Goal: Task Accomplishment & Management: Manage account settings

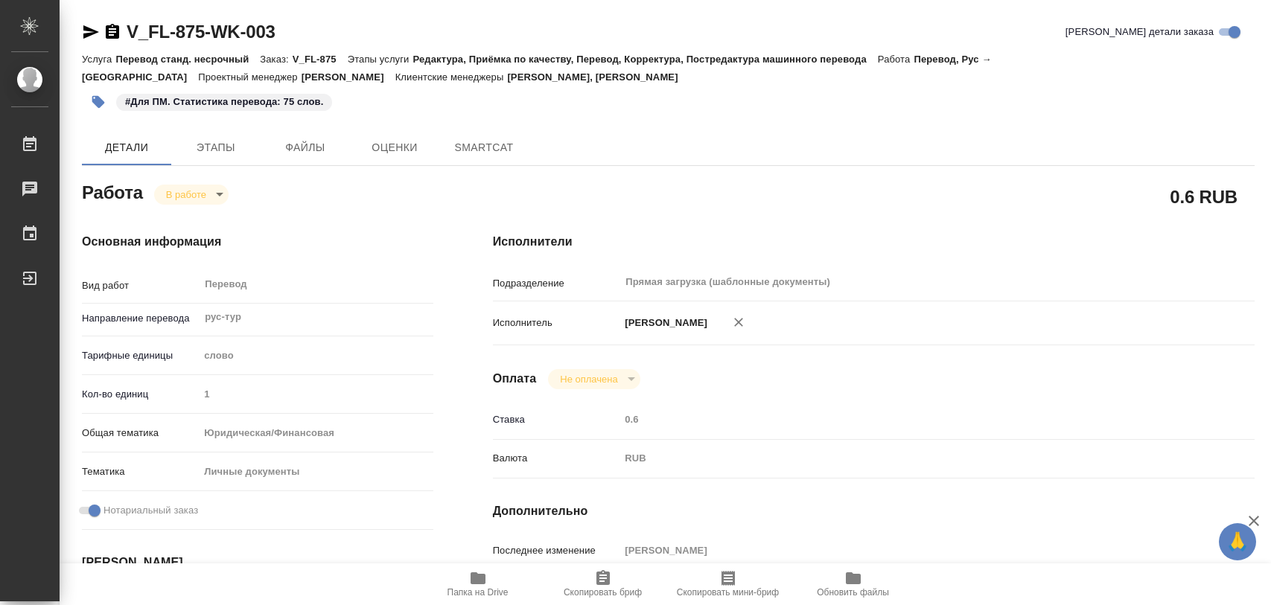
type textarea "x"
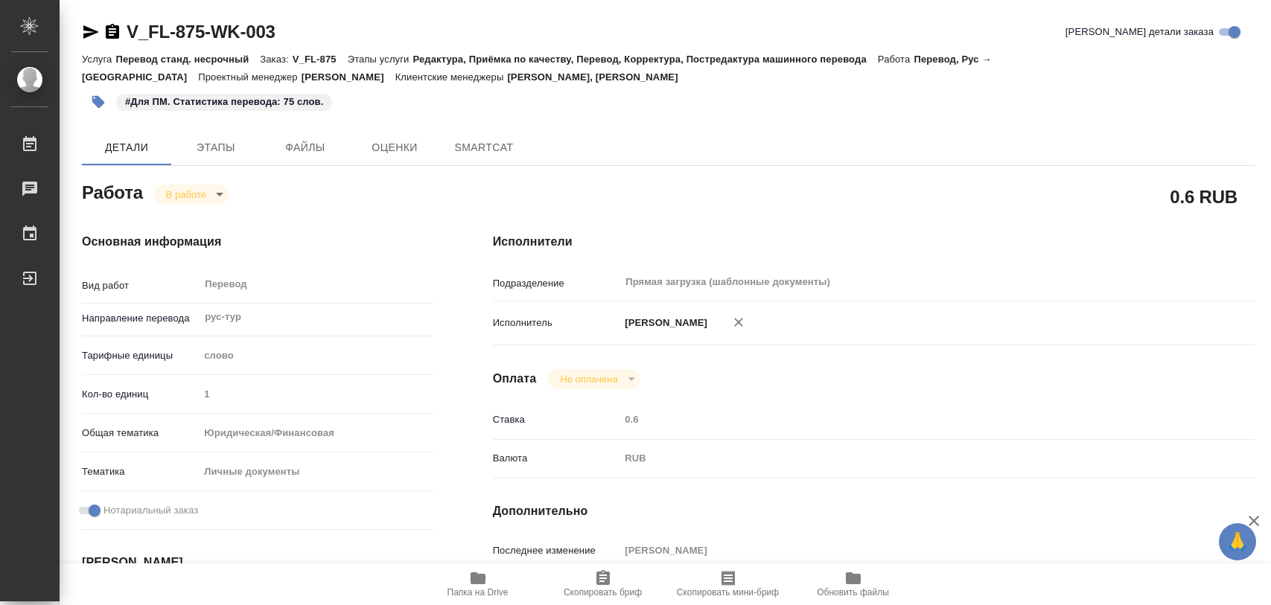
type textarea "x"
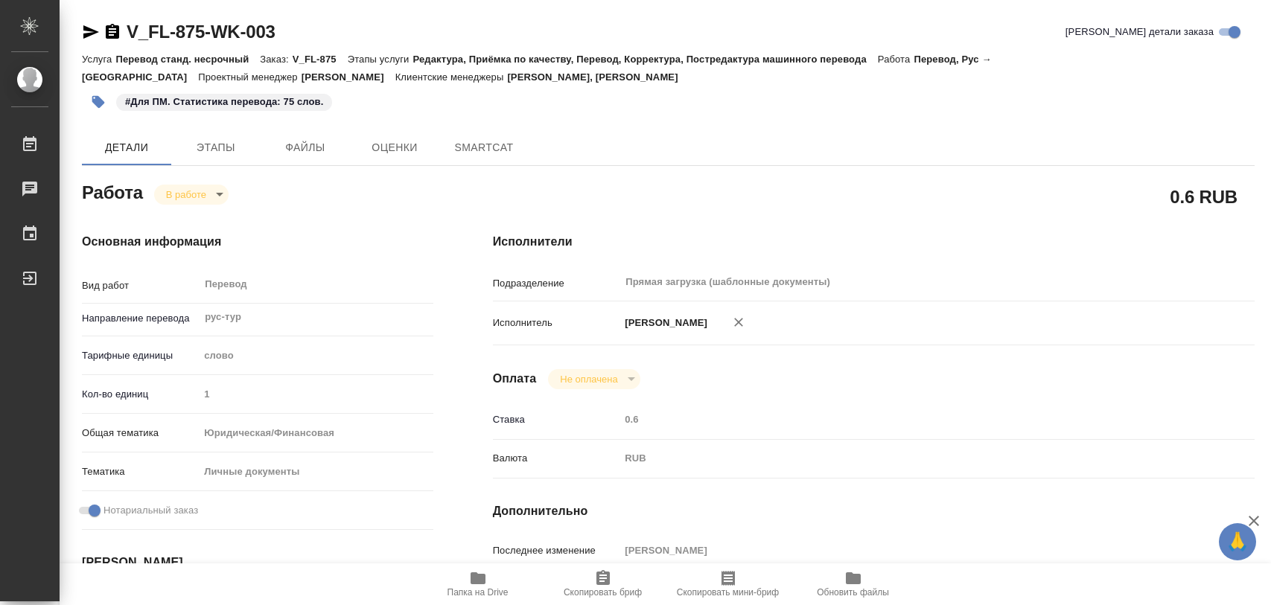
type textarea "x"
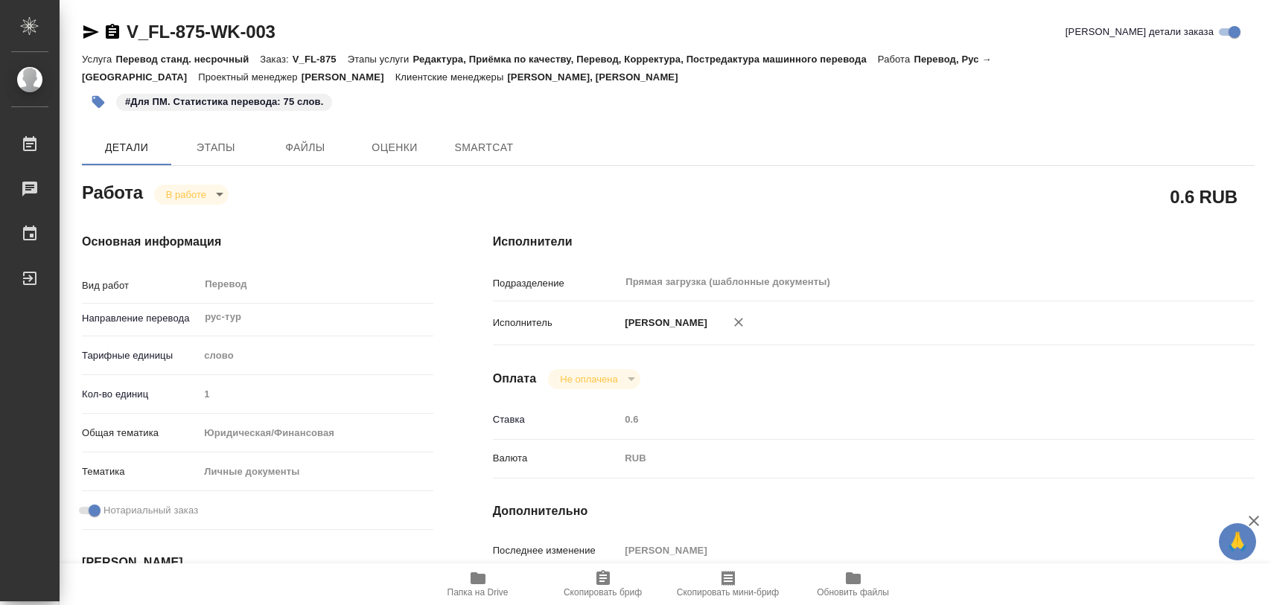
type textarea "x"
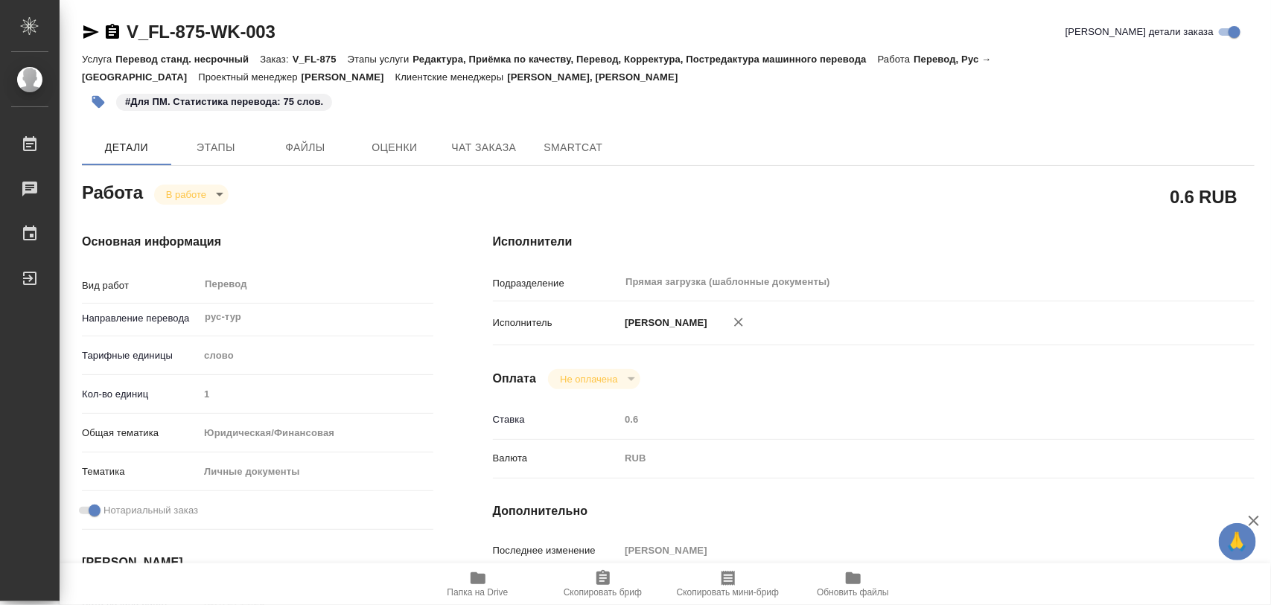
type textarea "x"
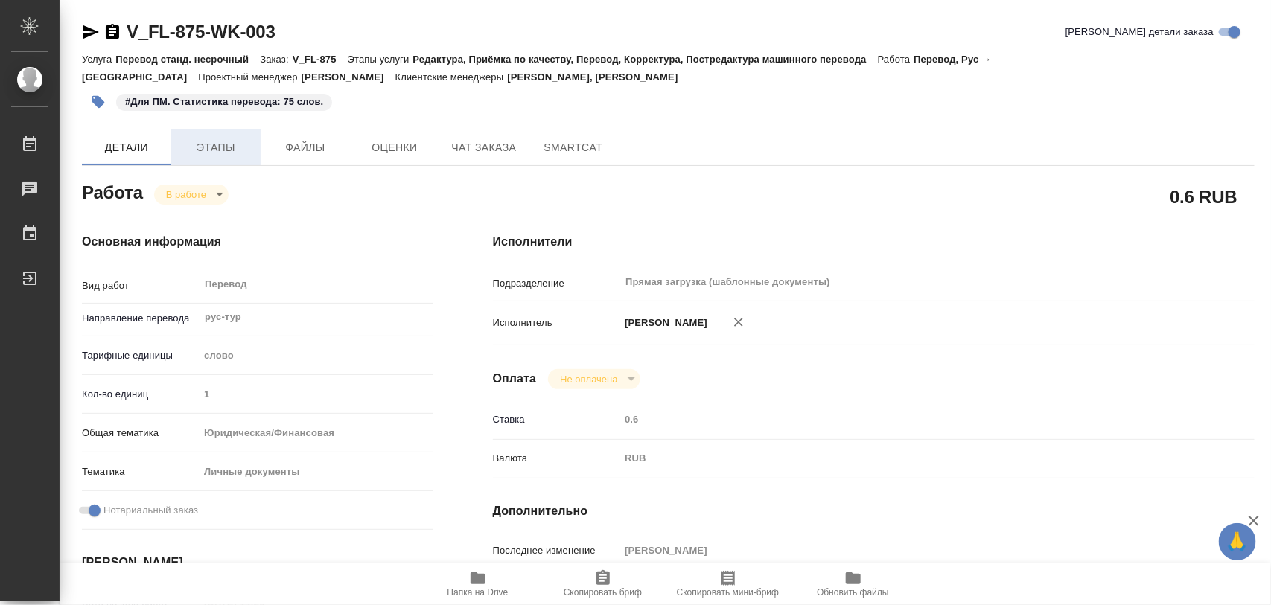
type textarea "x"
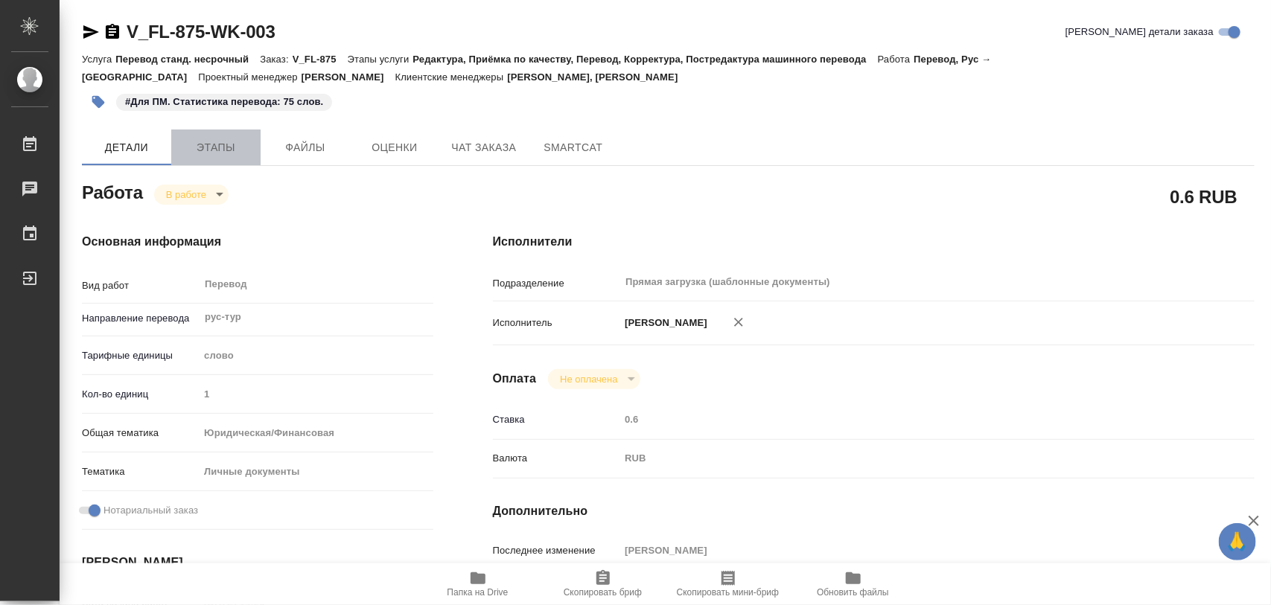
click at [212, 150] on span "Этапы" at bounding box center [215, 147] width 71 height 19
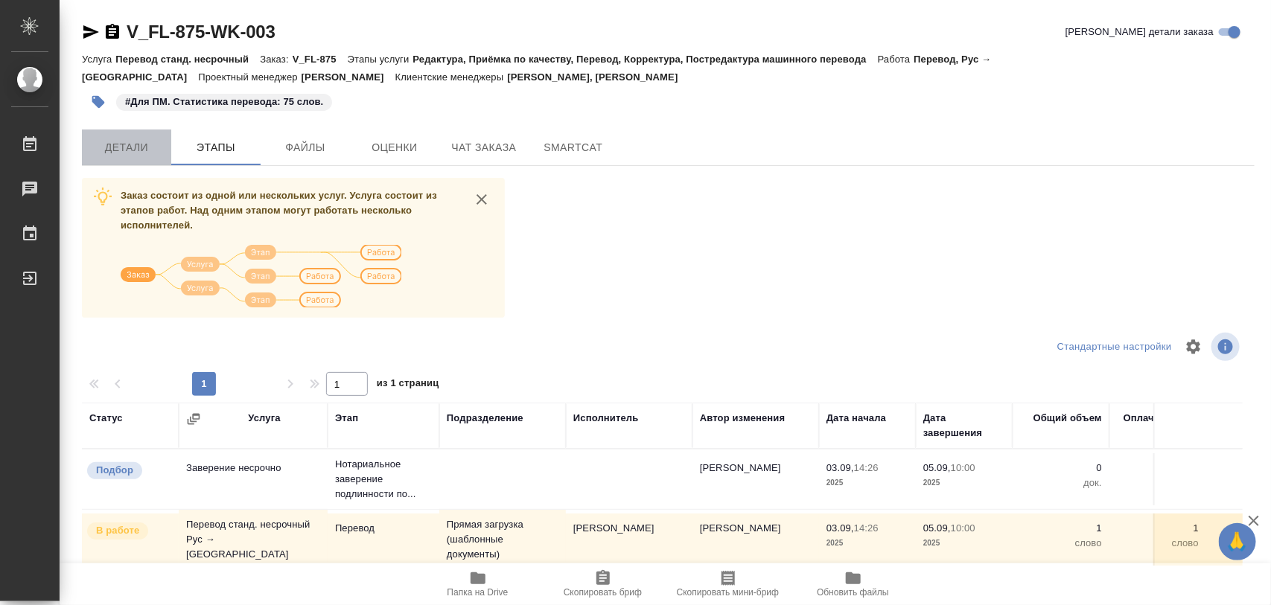
click at [128, 154] on span "Детали" at bounding box center [126, 147] width 71 height 19
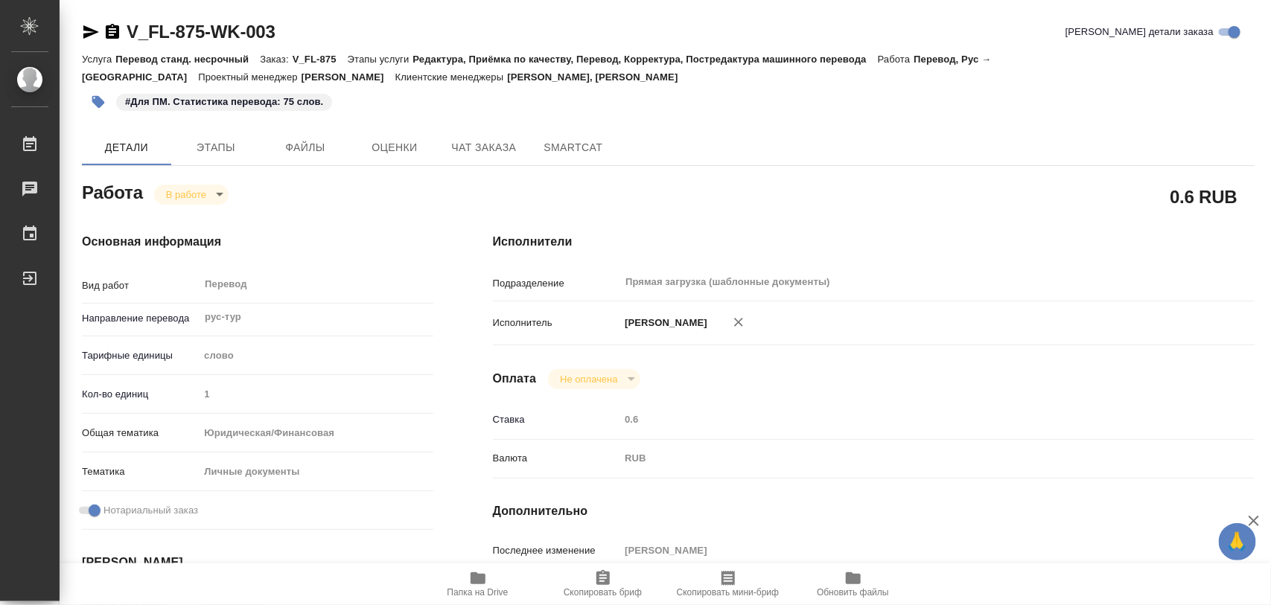
type textarea "x"
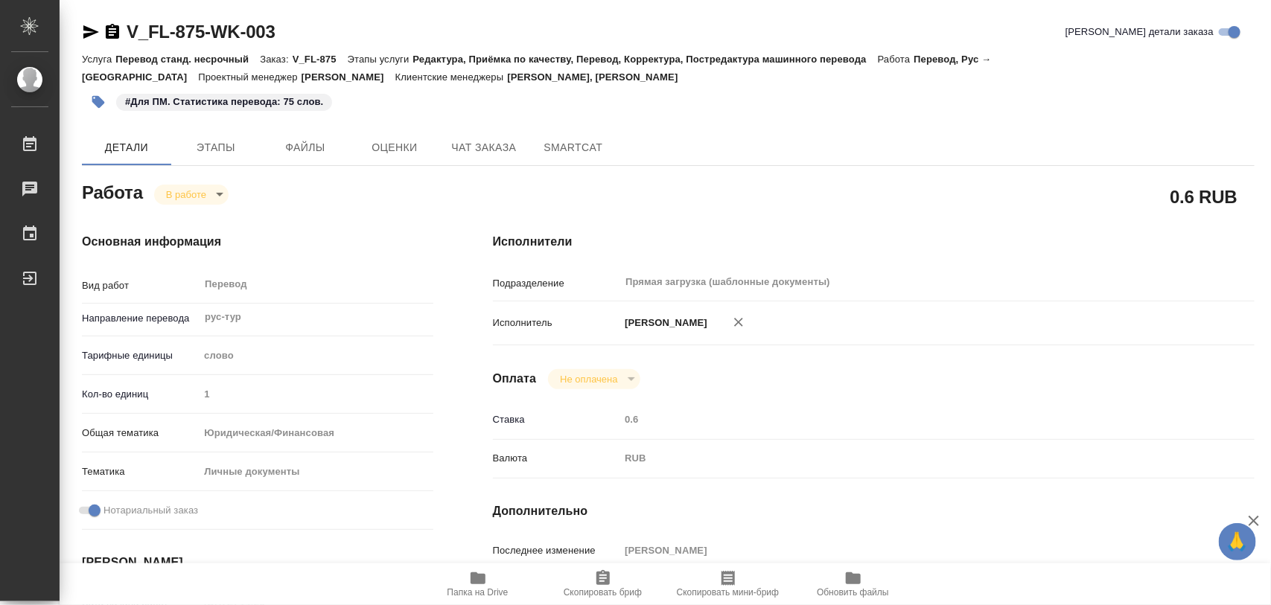
type textarea "x"
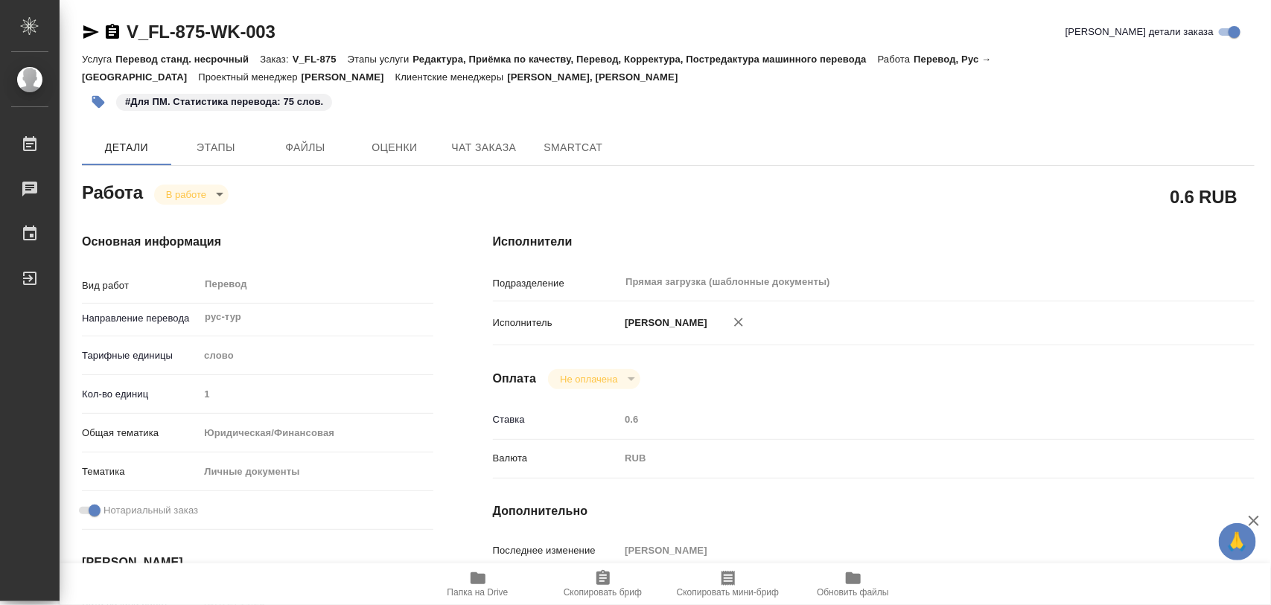
scroll to position [279, 0]
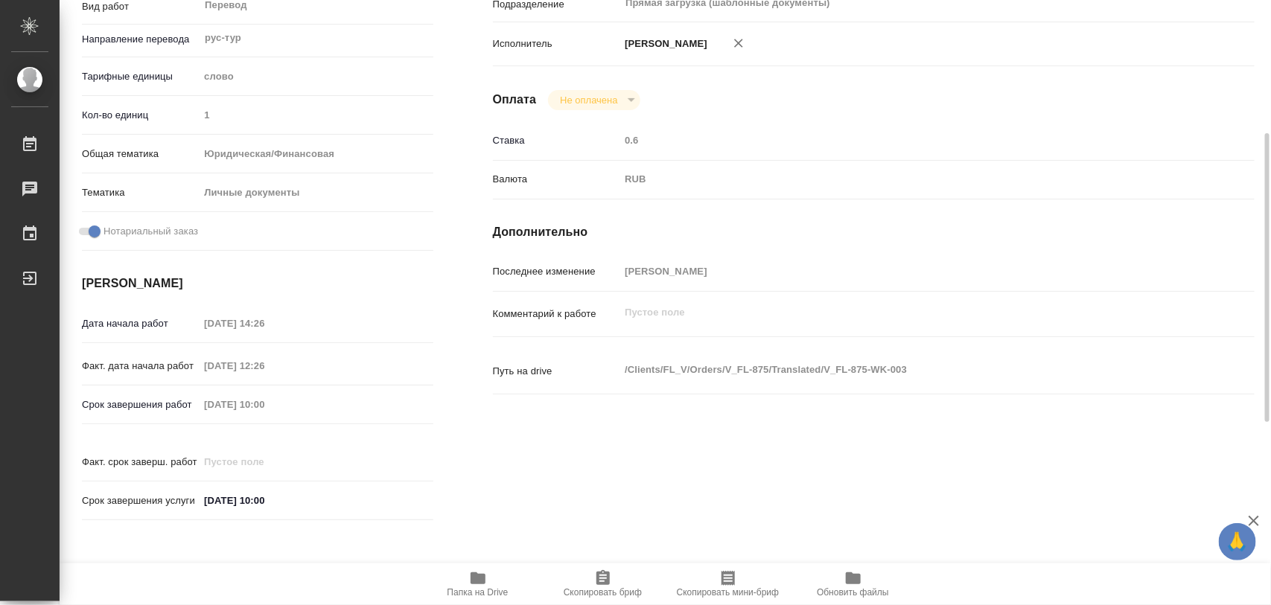
type textarea "x"
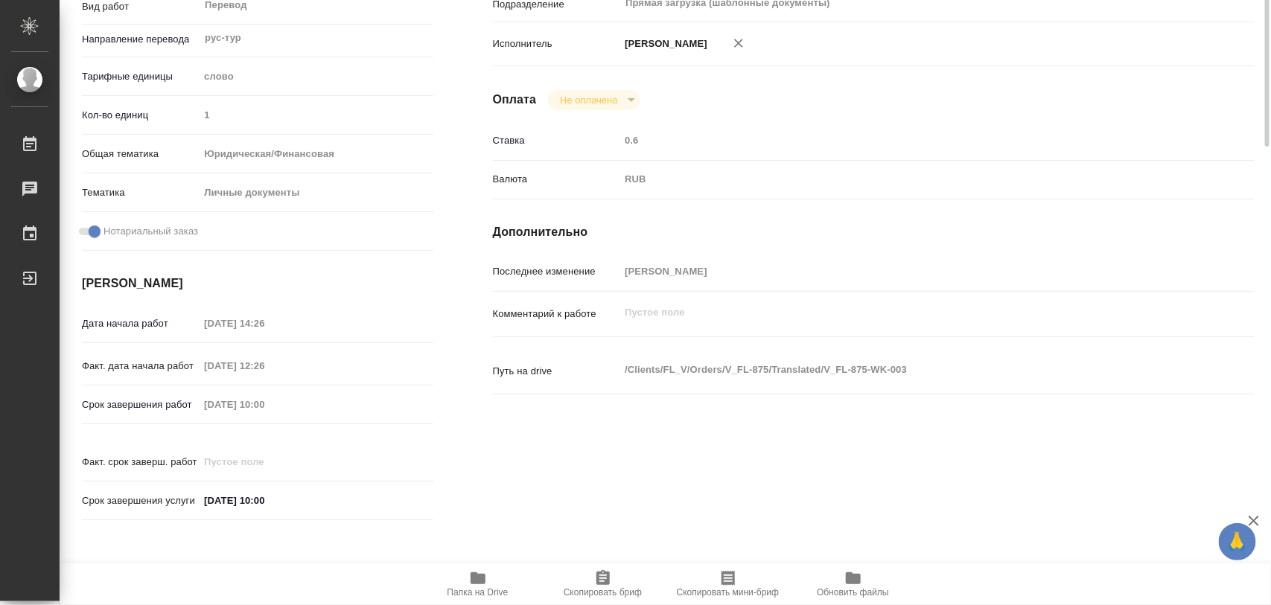
scroll to position [0, 0]
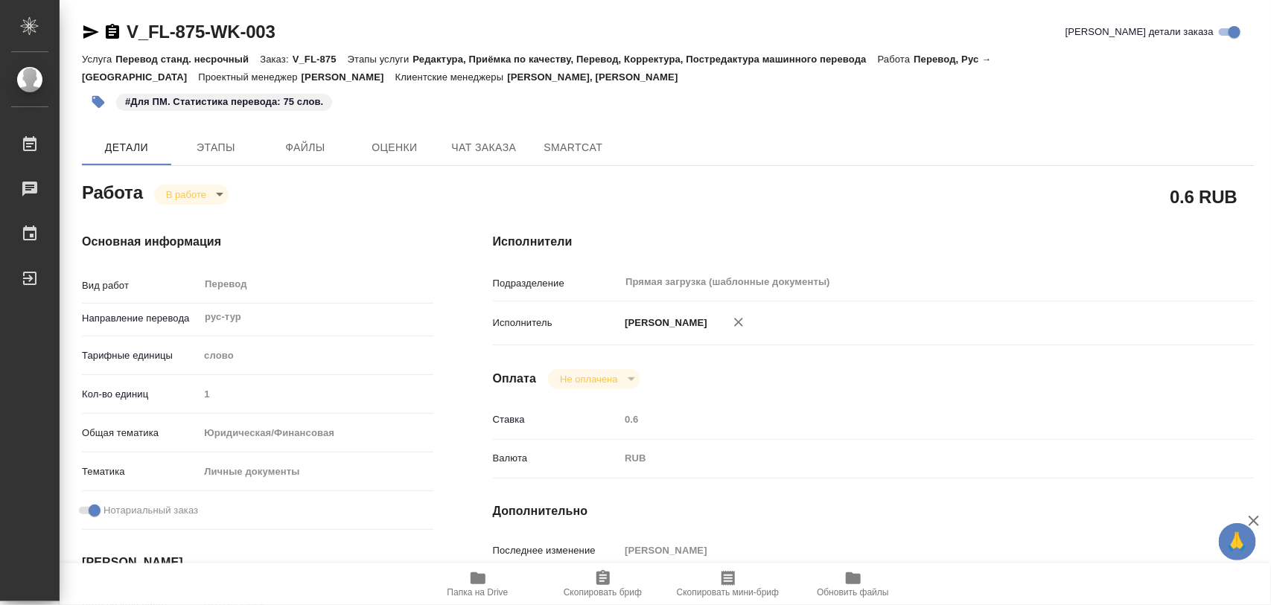
click at [97, 101] on icon "button" at bounding box center [98, 102] width 13 height 13
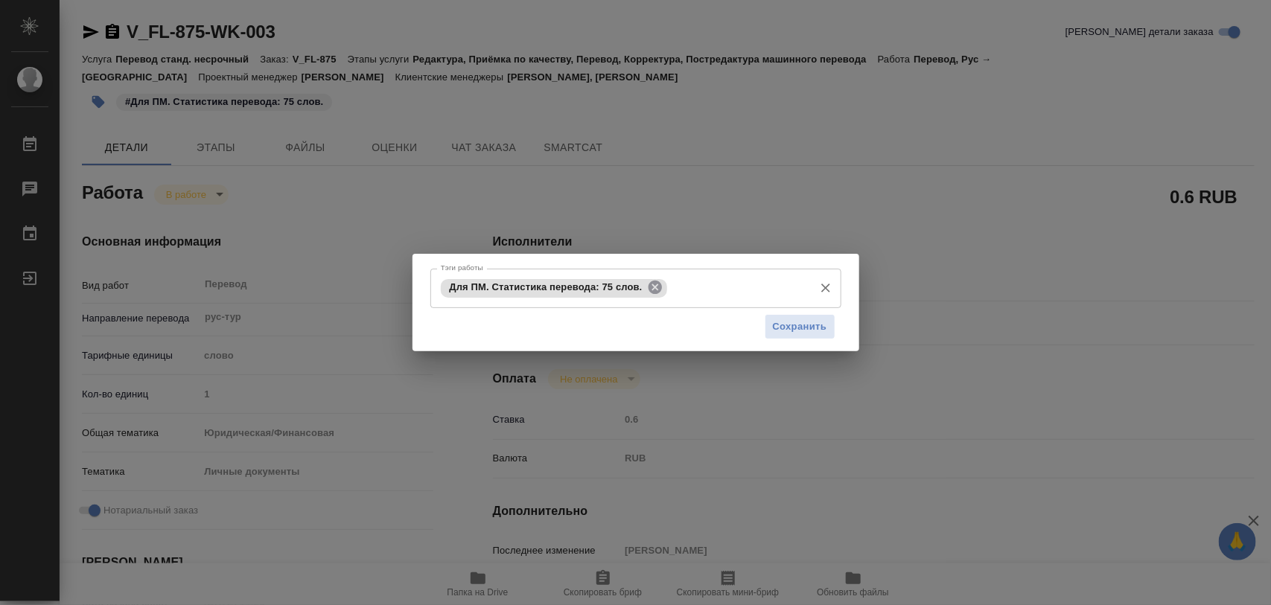
click at [651, 283] on icon at bounding box center [654, 287] width 13 height 13
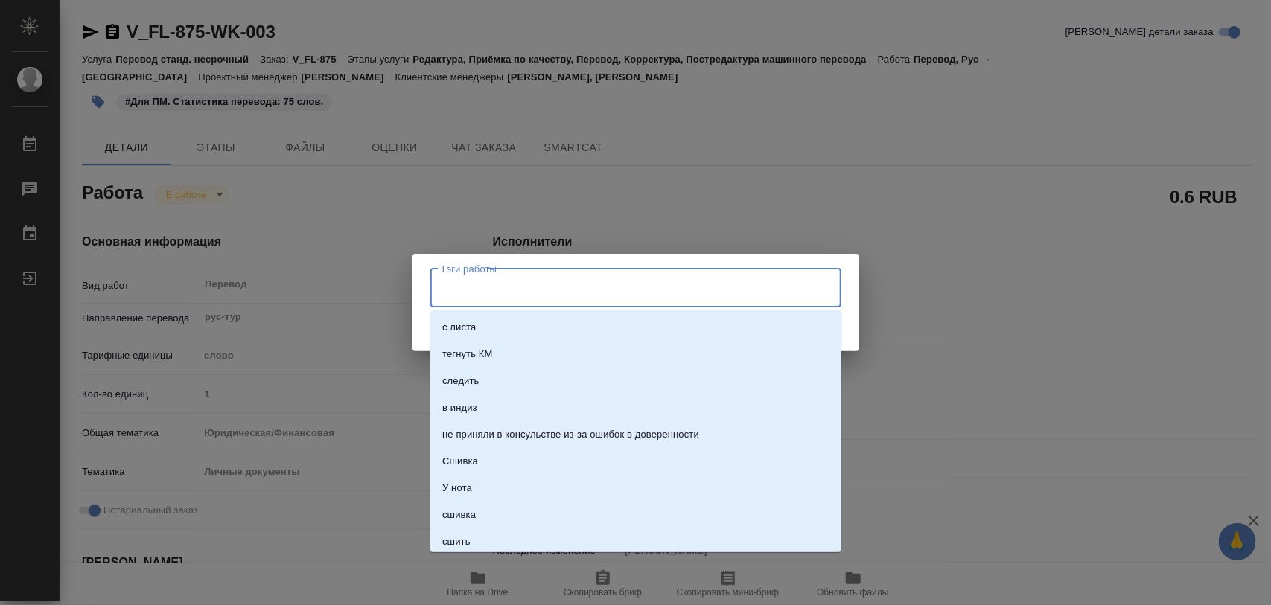
click at [649, 284] on input "Тэги работы" at bounding box center [621, 287] width 369 height 25
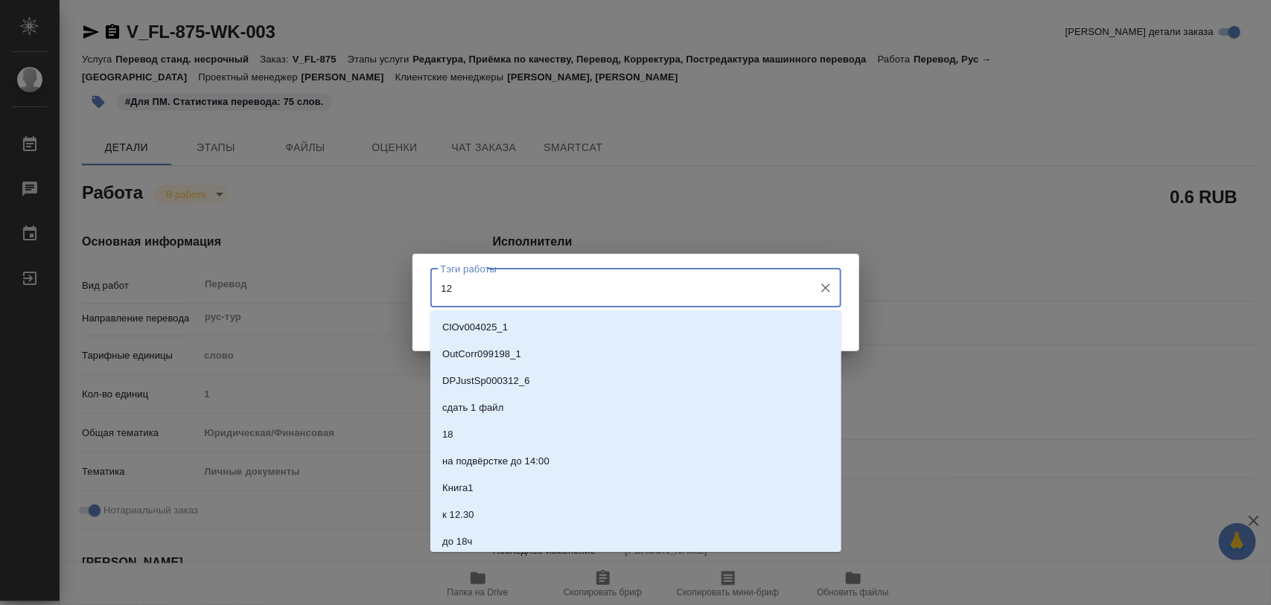
type input "125"
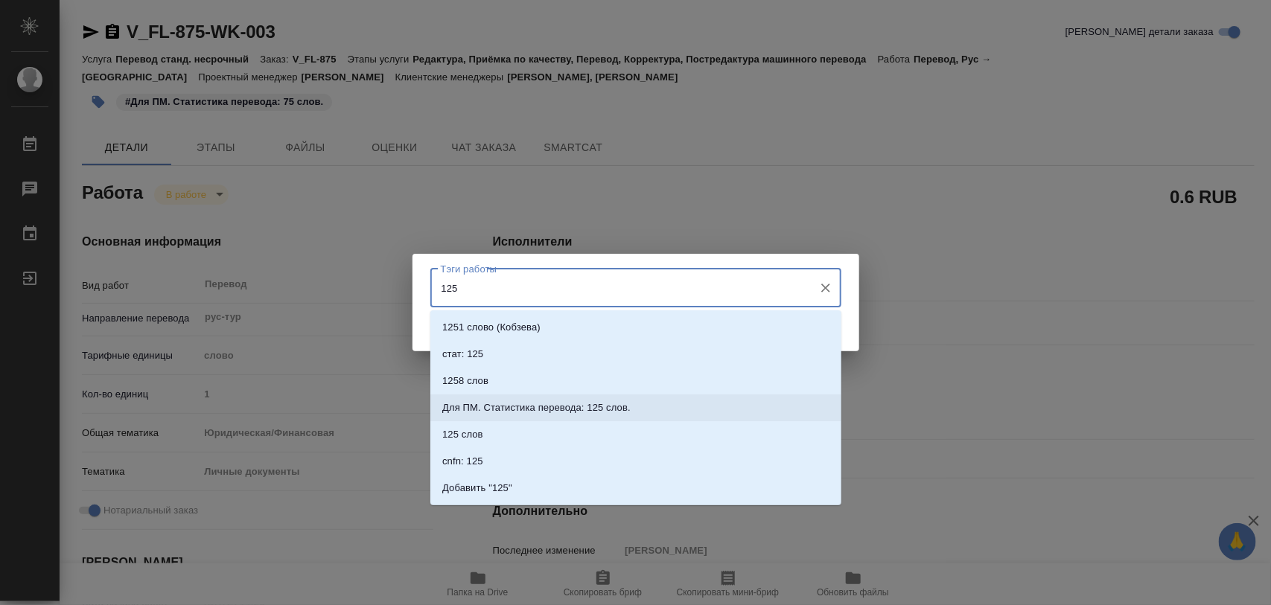
click at [596, 398] on li "Для ПМ. Статистика перевода: 125 слов." at bounding box center [635, 407] width 411 height 27
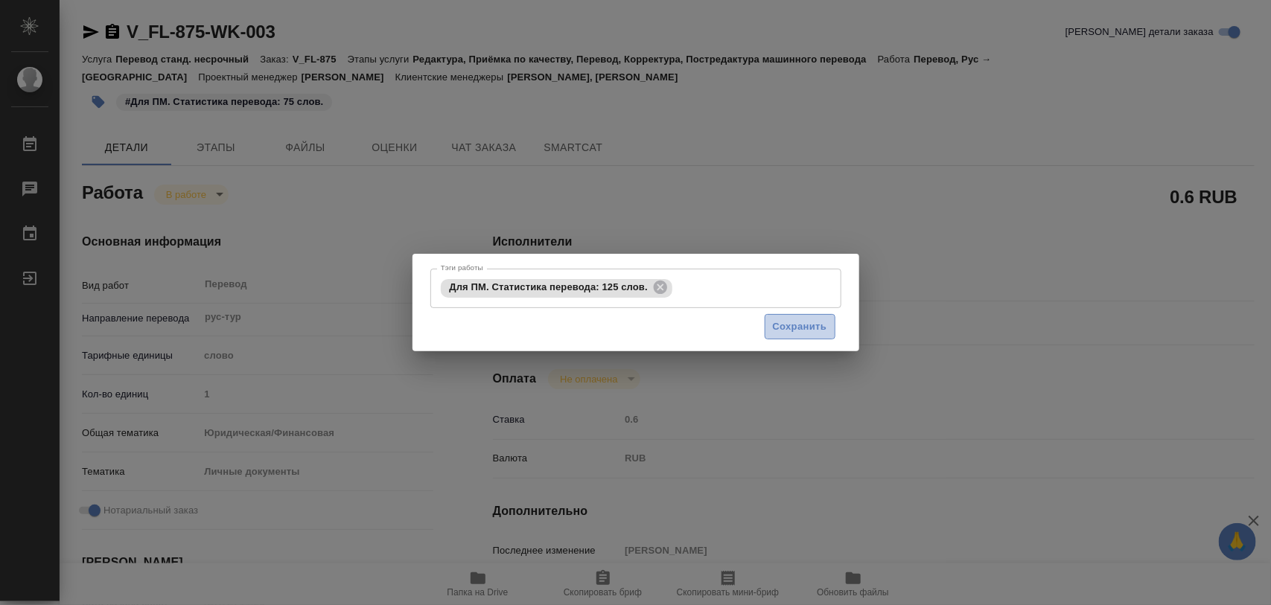
click at [805, 322] on span "Сохранить" at bounding box center [800, 327] width 54 height 17
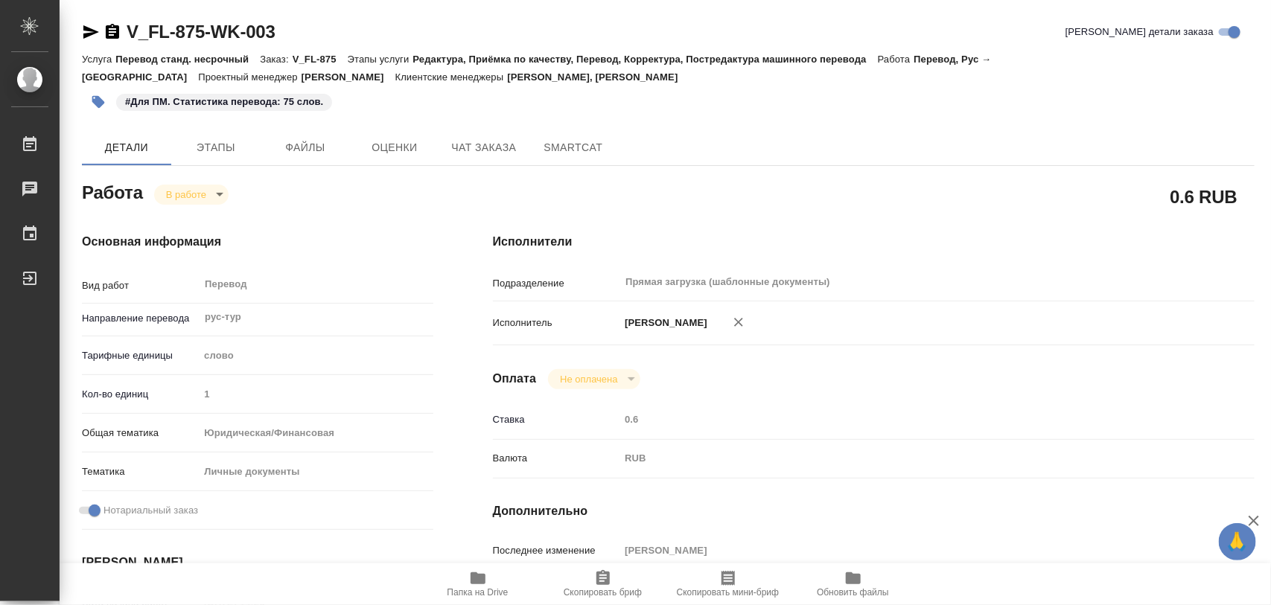
type input "inProgress"
type textarea "Перевод"
type textarea "x"
type input "рус-тур"
type input "5a8b1489cc6b4906c91bfd90"
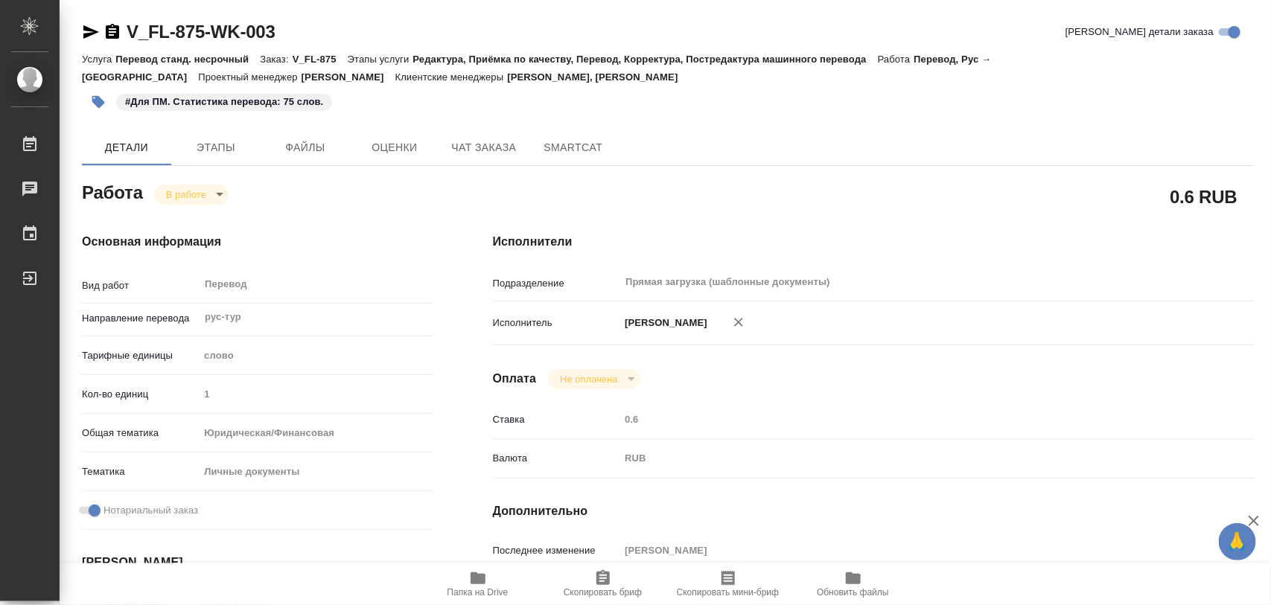
type input "1"
type input "yr-fn"
type input "5a8b8b956a9677013d343cfe"
checkbox input "true"
type input "03.09.2025 14:26"
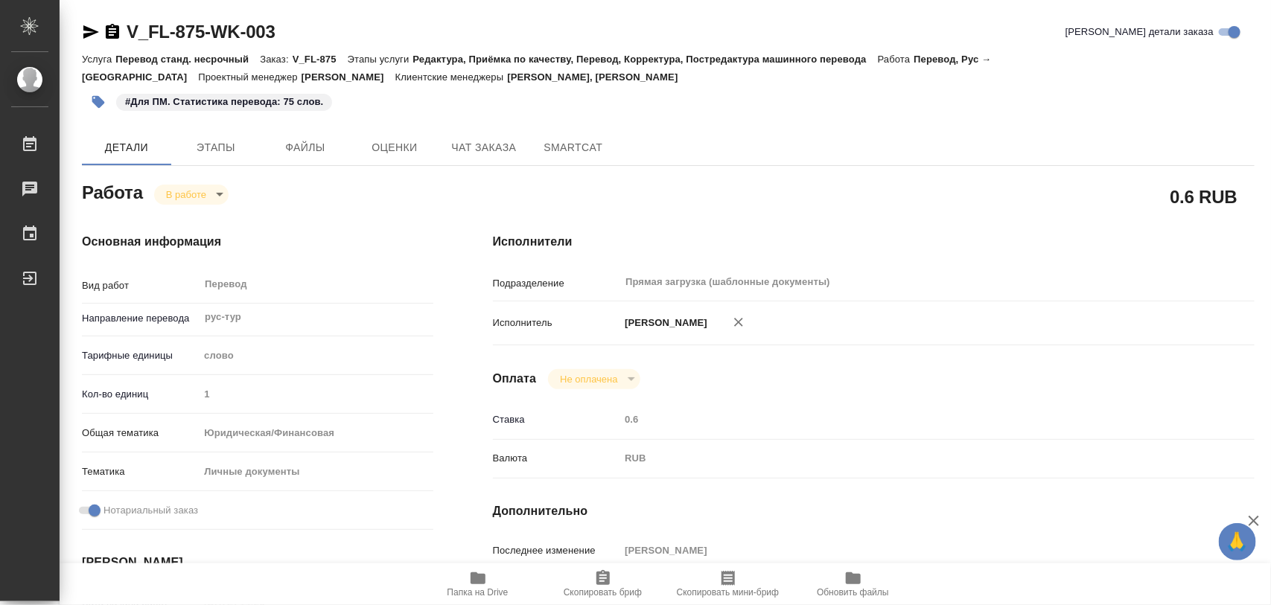
type input "04.09.2025 12:26"
type input "05.09.2025 10:00"
type input "Прямая загрузка (шаблонные документы)"
type input "notPayed"
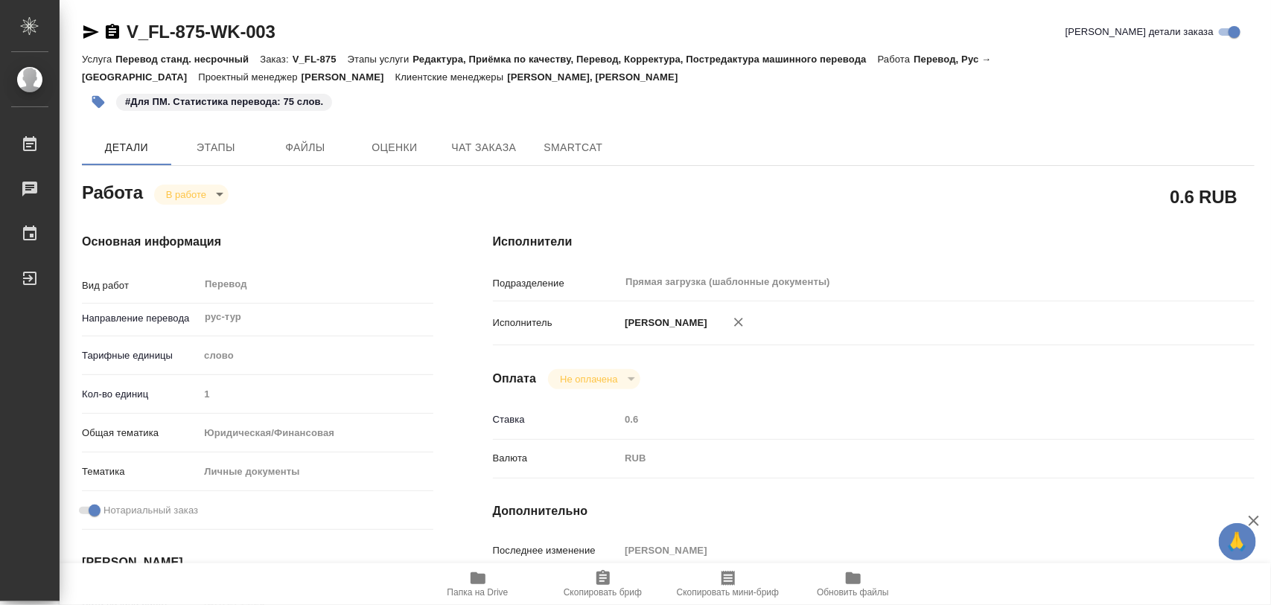
type input "0.6"
type input "RUB"
type input "[PERSON_NAME]"
type textarea "x"
type textarea "/Clients/FL_V/Orders/V_FL-875/Translated/V_FL-875-WK-003"
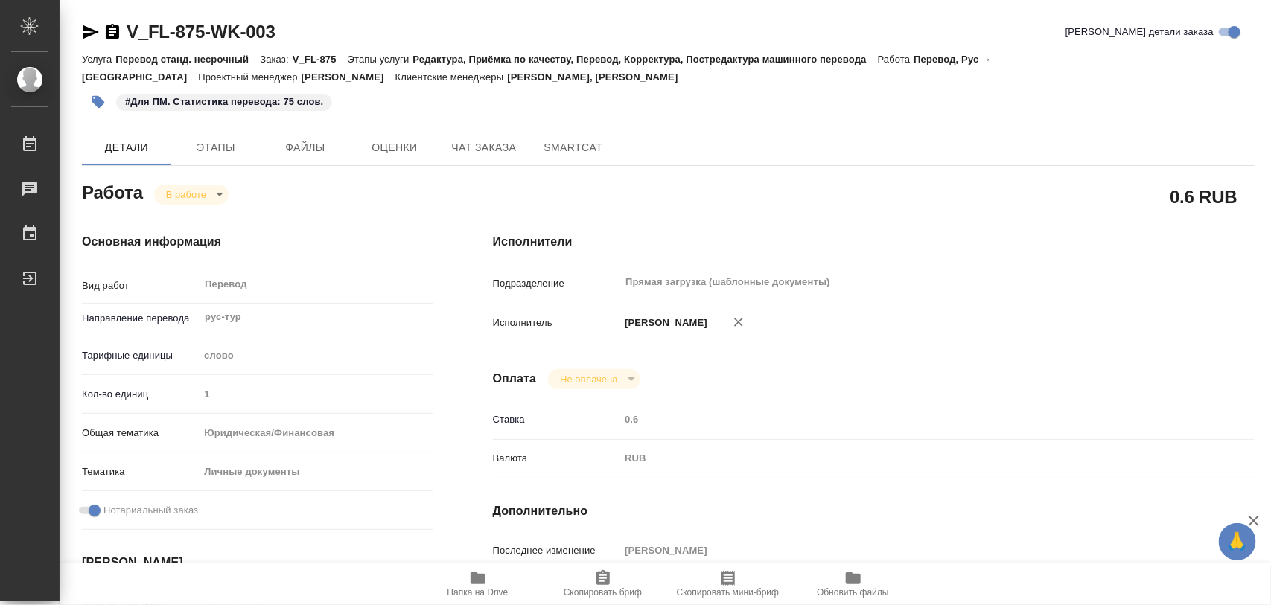
type textarea "x"
type input "V_FL-875"
type input "Перевод станд. несрочный"
type input "Редактура, Приёмка по качеству, Перевод, Корректура, Постредактура машинного пе…"
type input "Богомолова Анастасия, Касымов Тимур"
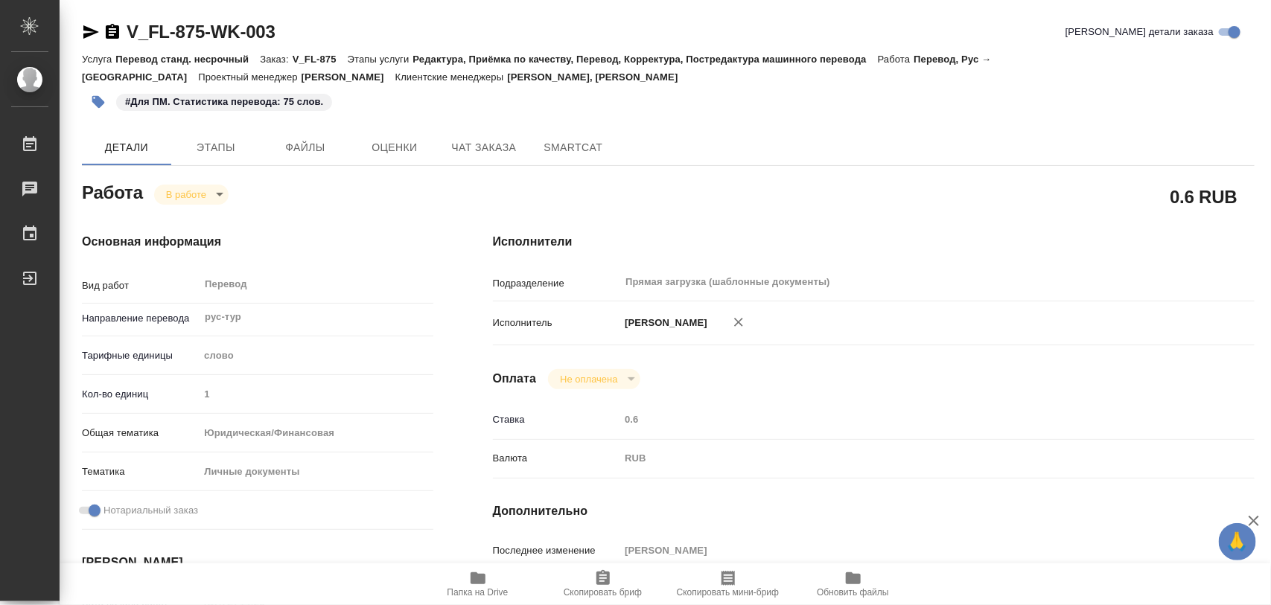
type input "/Clients/FL_V/Orders/V_FL-875"
type textarea "загран прикрепила в реф"
type textarea "x"
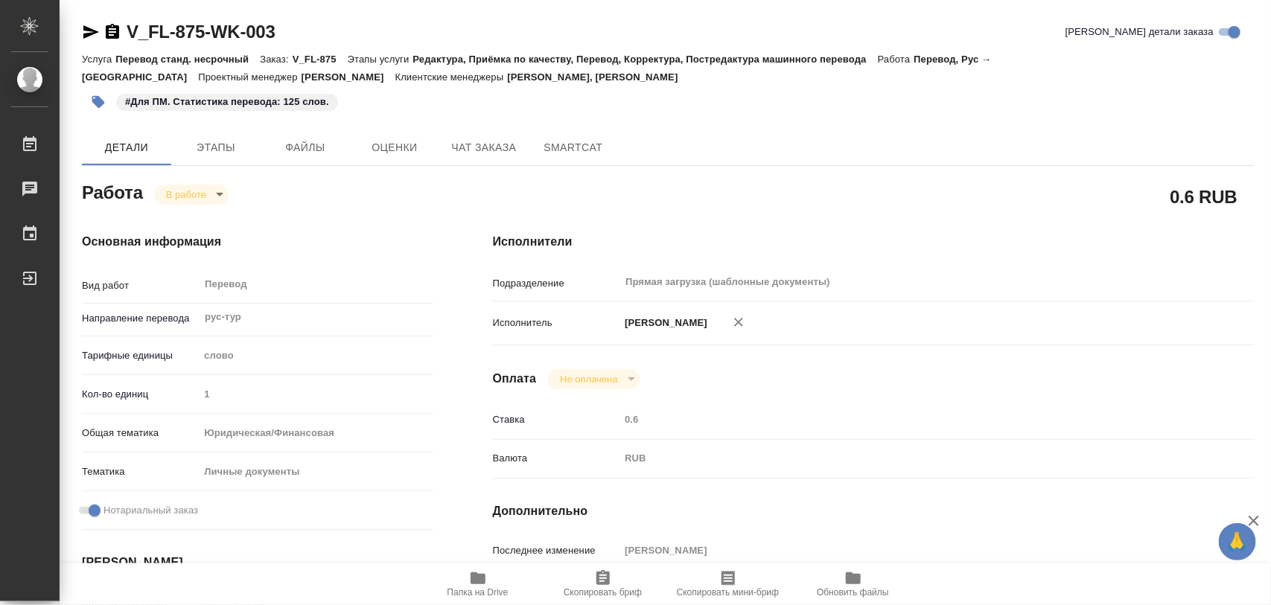
type textarea "x"
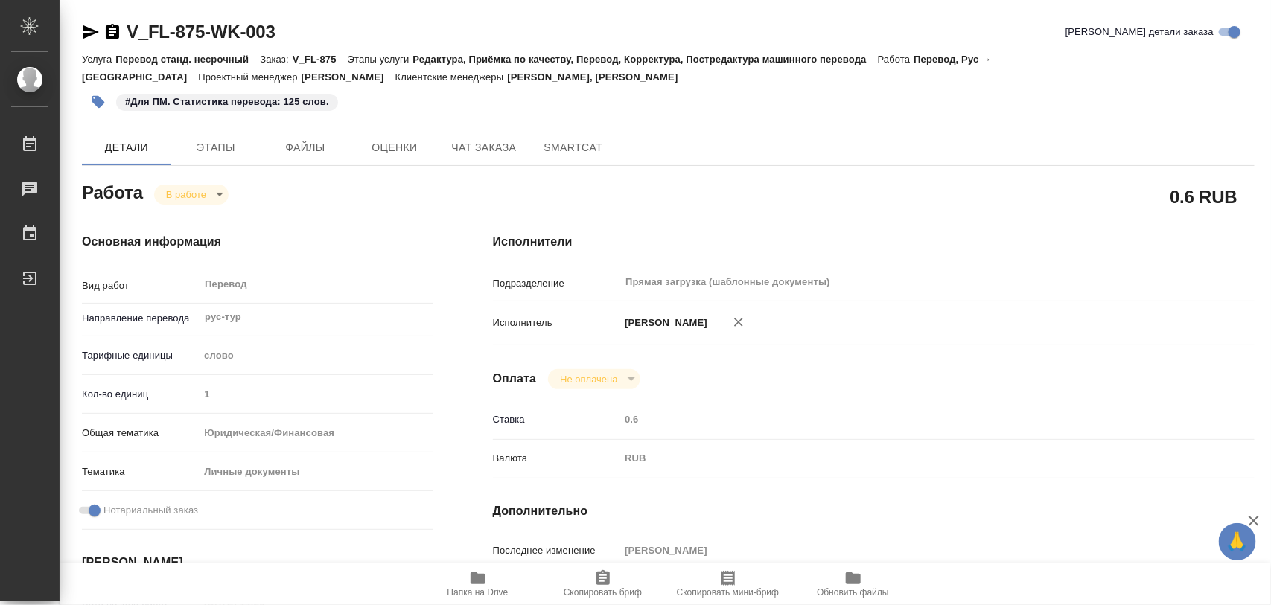
type textarea "x"
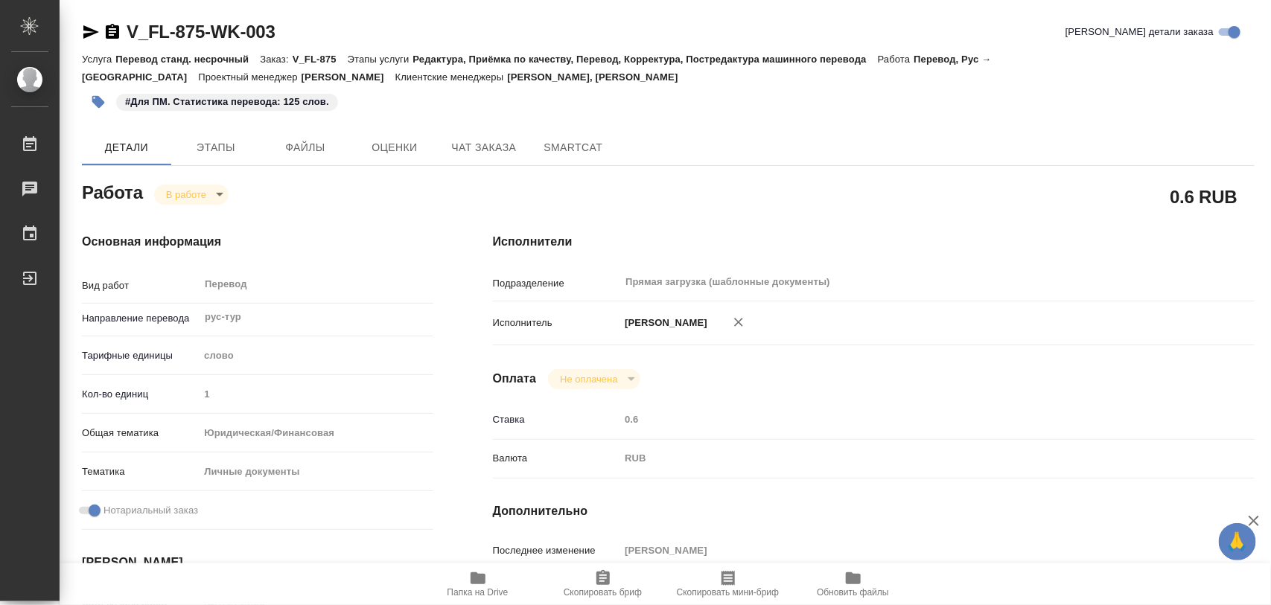
type textarea "x"
click at [492, 579] on span "Папка на Drive" at bounding box center [477, 583] width 107 height 28
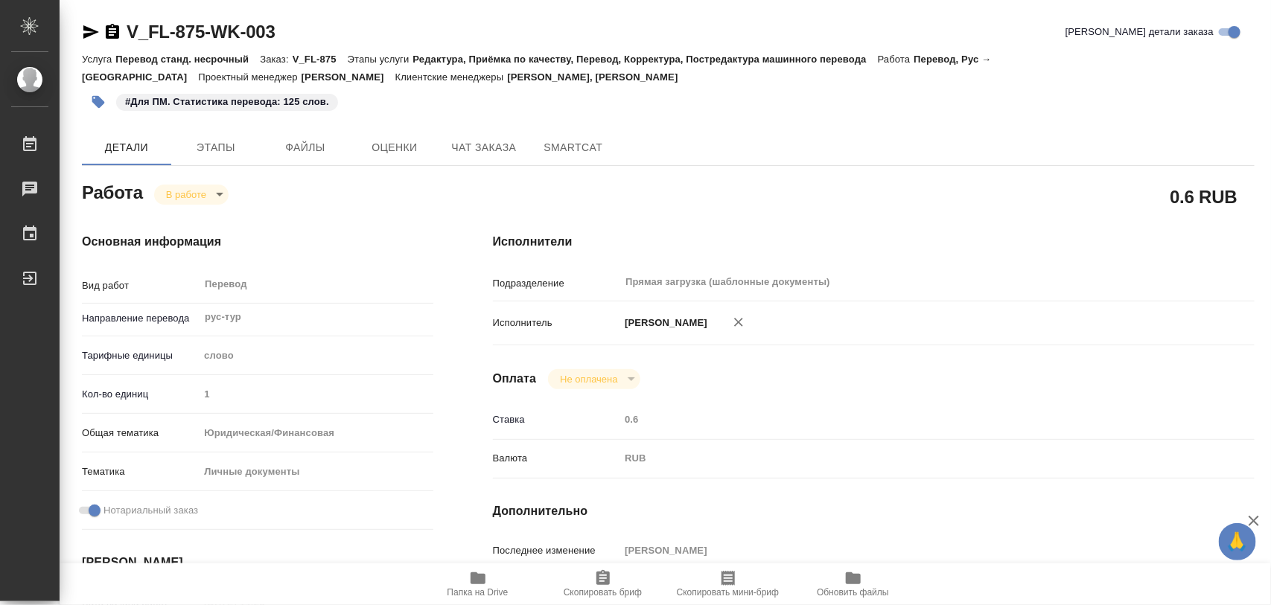
click at [97, 96] on icon "button" at bounding box center [98, 102] width 13 height 13
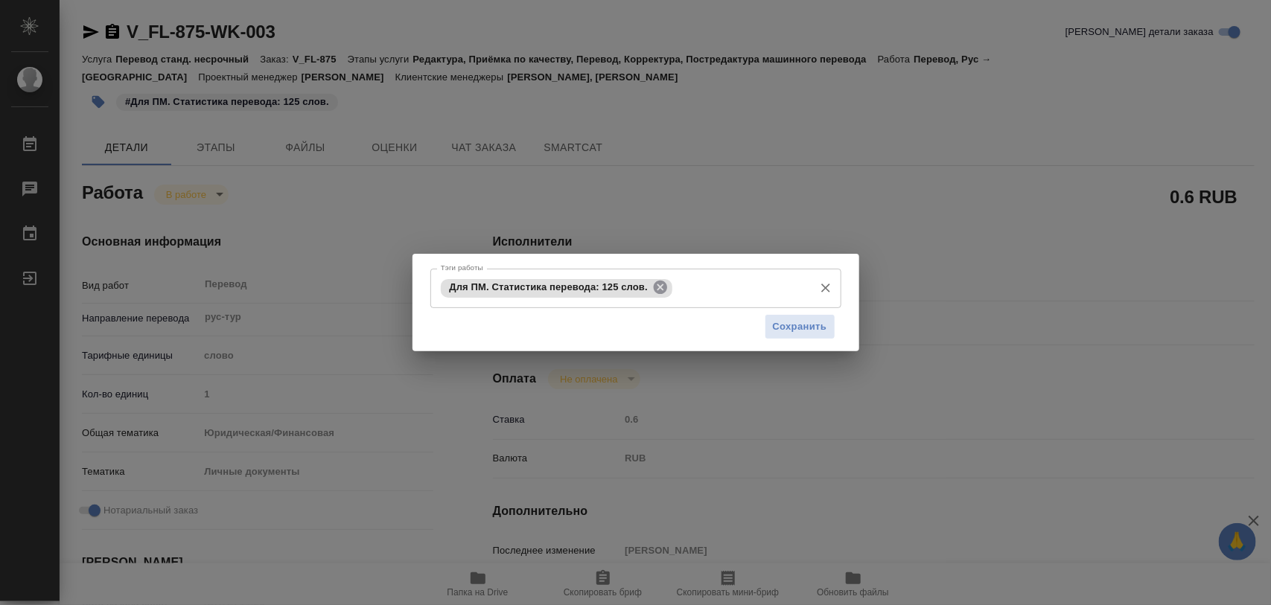
click at [664, 284] on icon at bounding box center [660, 287] width 13 height 13
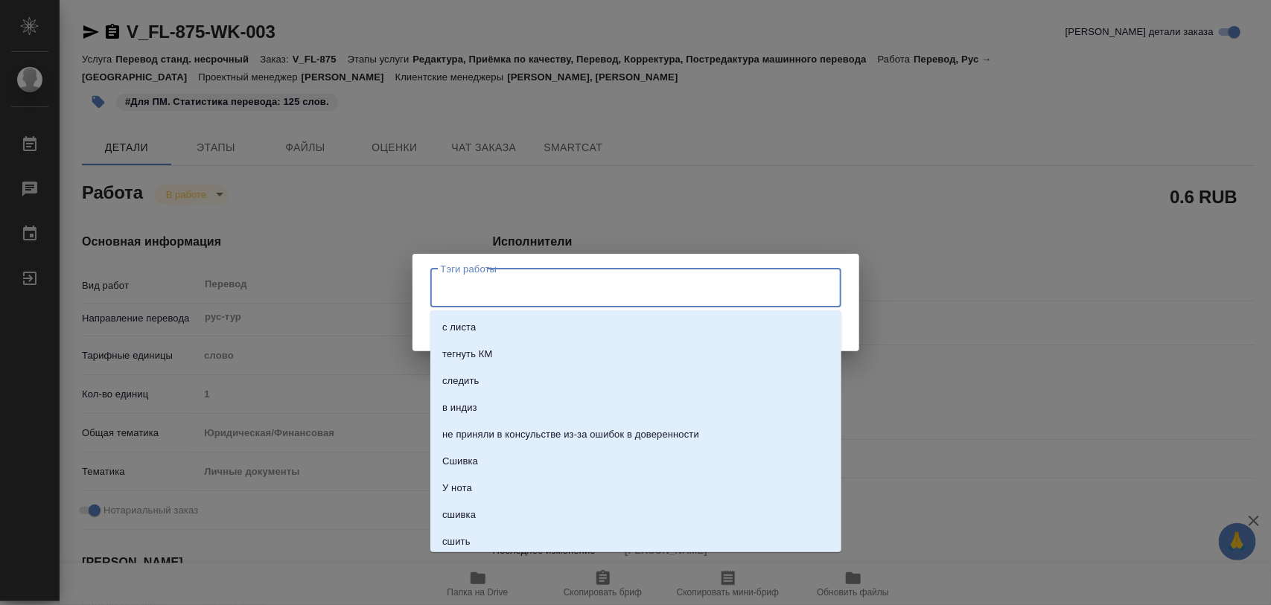
click at [664, 284] on input "Тэги работы" at bounding box center [621, 287] width 369 height 25
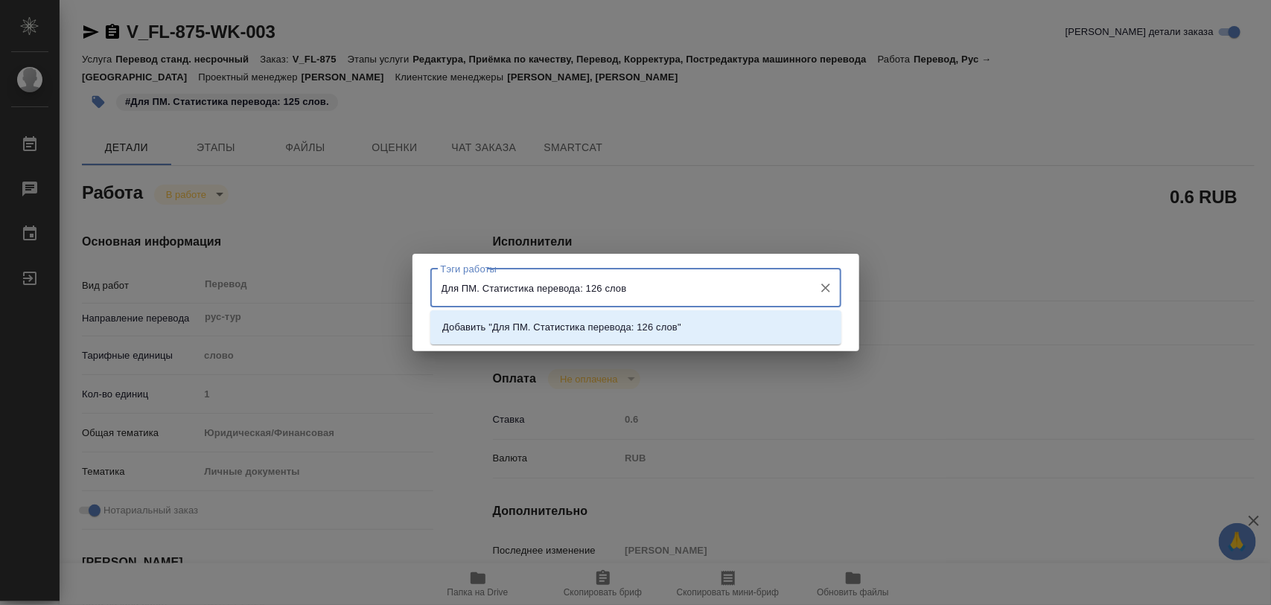
type input "Для ПМ. Статистика перевода: 126 слов."
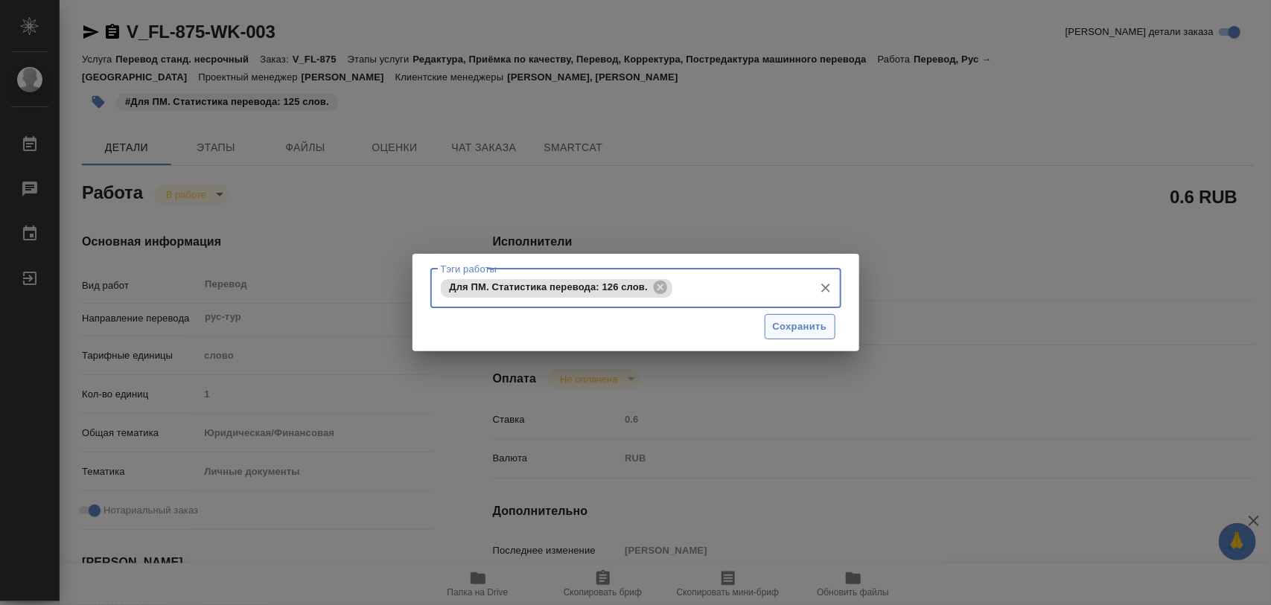
click at [827, 322] on button "Сохранить" at bounding box center [799, 327] width 71 height 26
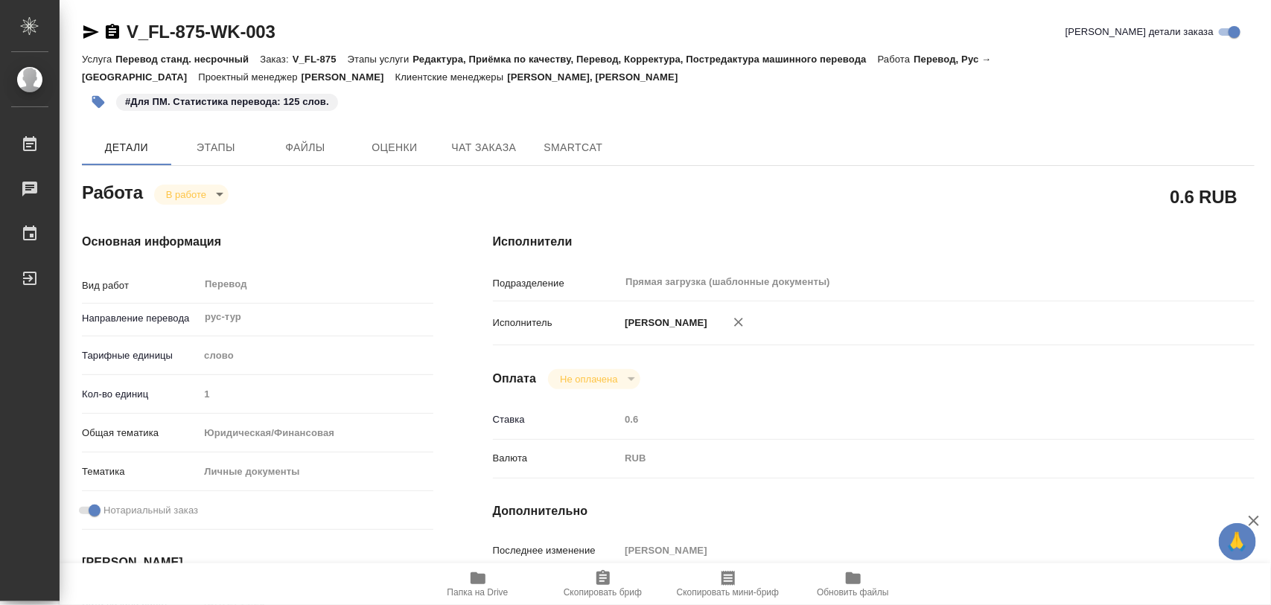
type input "inProgress"
type textarea "Перевод"
type textarea "x"
type input "рус-тур"
type input "5a8b1489cc6b4906c91bfd90"
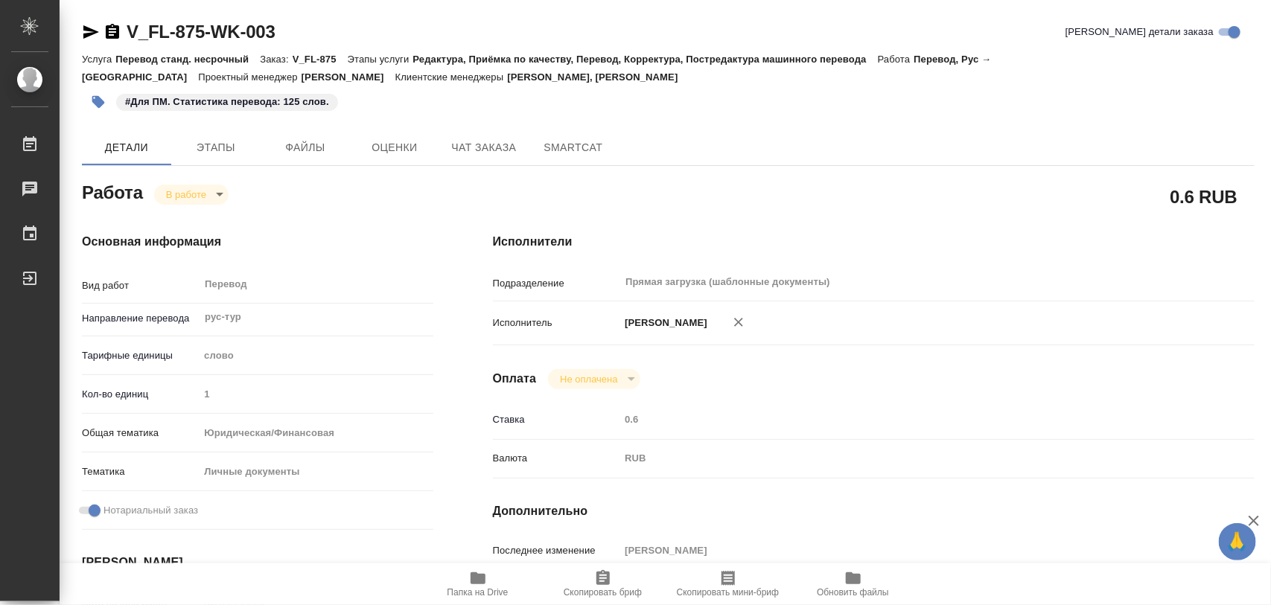
type input "1"
type input "yr-fn"
type input "5a8b8b956a9677013d343cfe"
checkbox input "true"
type input "03.09.2025 14:26"
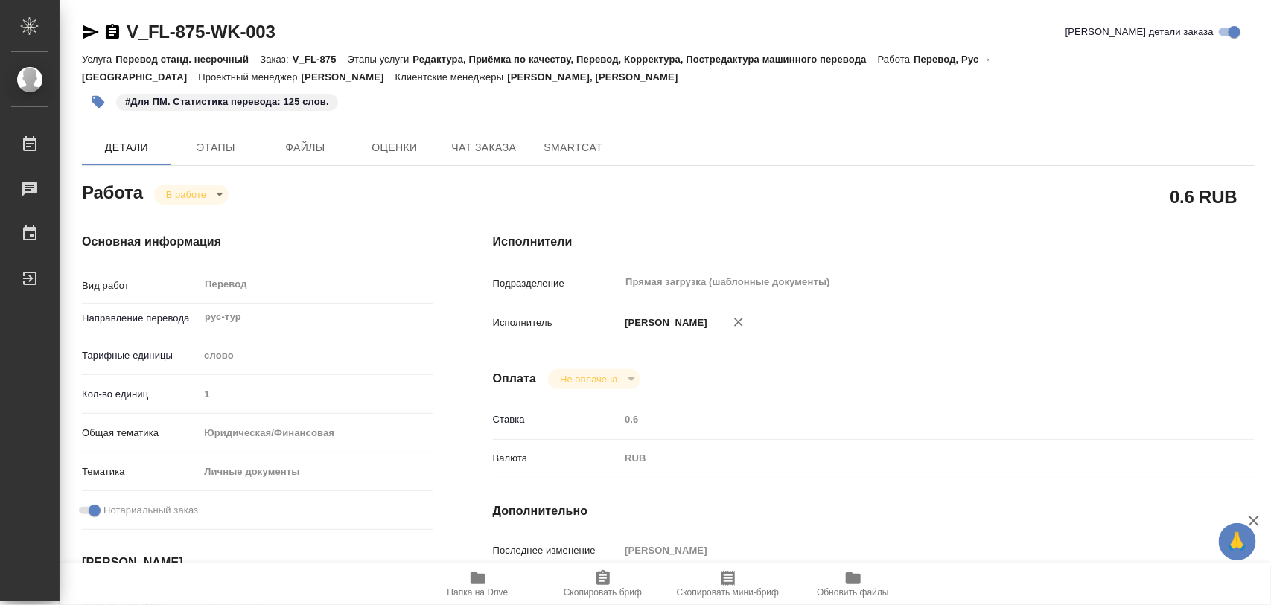
type input "04.09.2025 12:26"
type input "05.09.2025 10:00"
type input "Прямая загрузка (шаблонные документы)"
type input "notPayed"
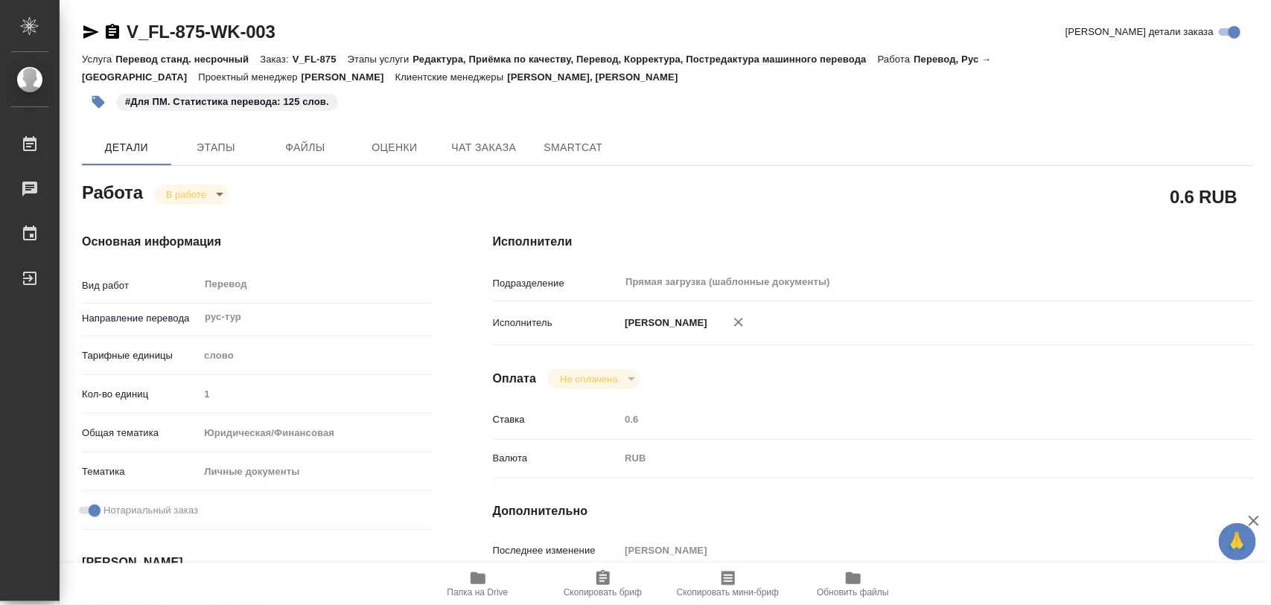
type input "0.6"
type input "RUB"
type input "[PERSON_NAME]"
type textarea "x"
type textarea "/Clients/FL_V/Orders/V_FL-875/Translated/V_FL-875-WK-003"
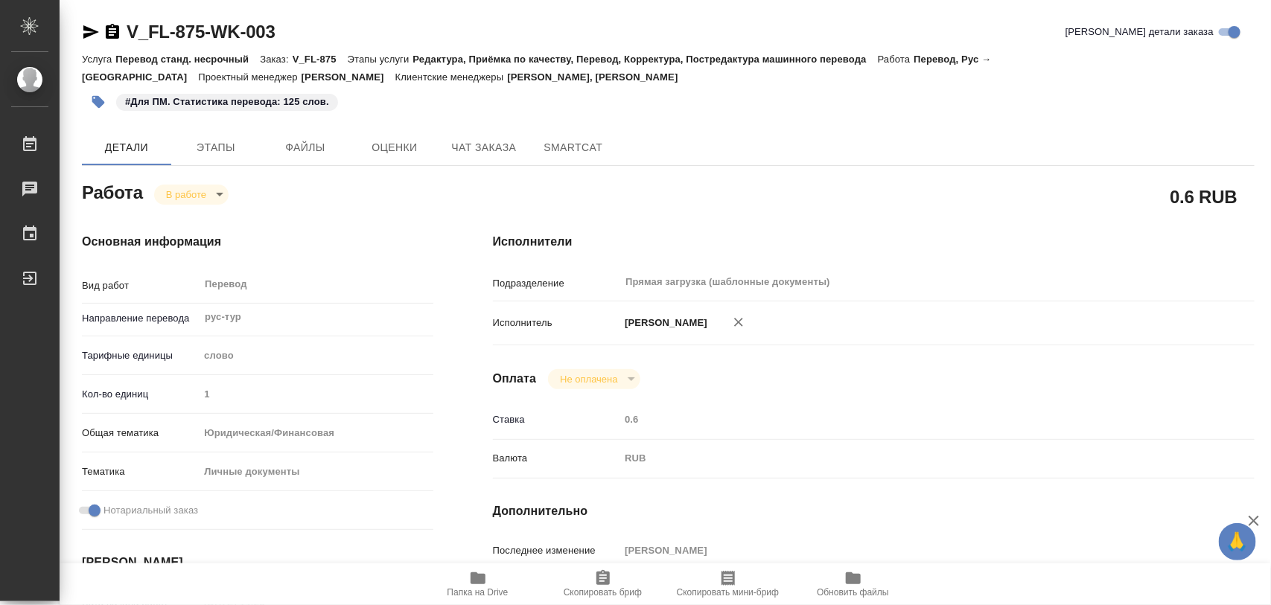
type textarea "x"
type input "V_FL-875"
type input "Перевод станд. несрочный"
type input "Редактура, Приёмка по качеству, Перевод, Корректура, Постредактура машинного пе…"
type input "Богомолова Анастасия, Касымов Тимур"
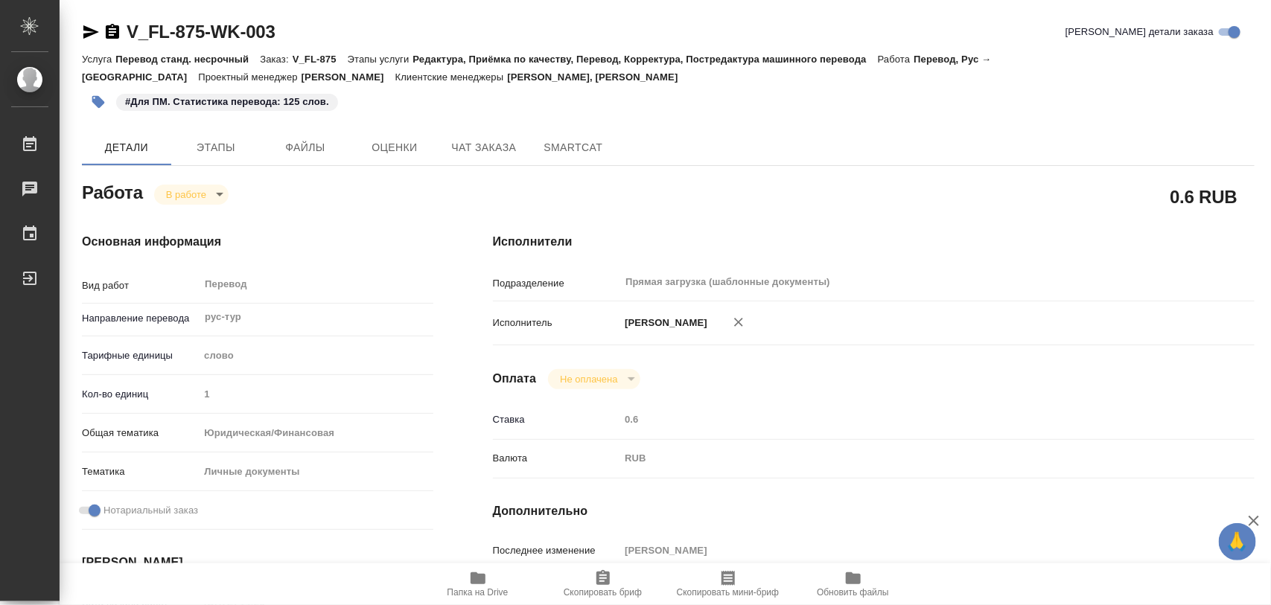
type input "/Clients/FL_V/Orders/V_FL-875"
type textarea "загран прикрепила в реф"
type textarea "x"
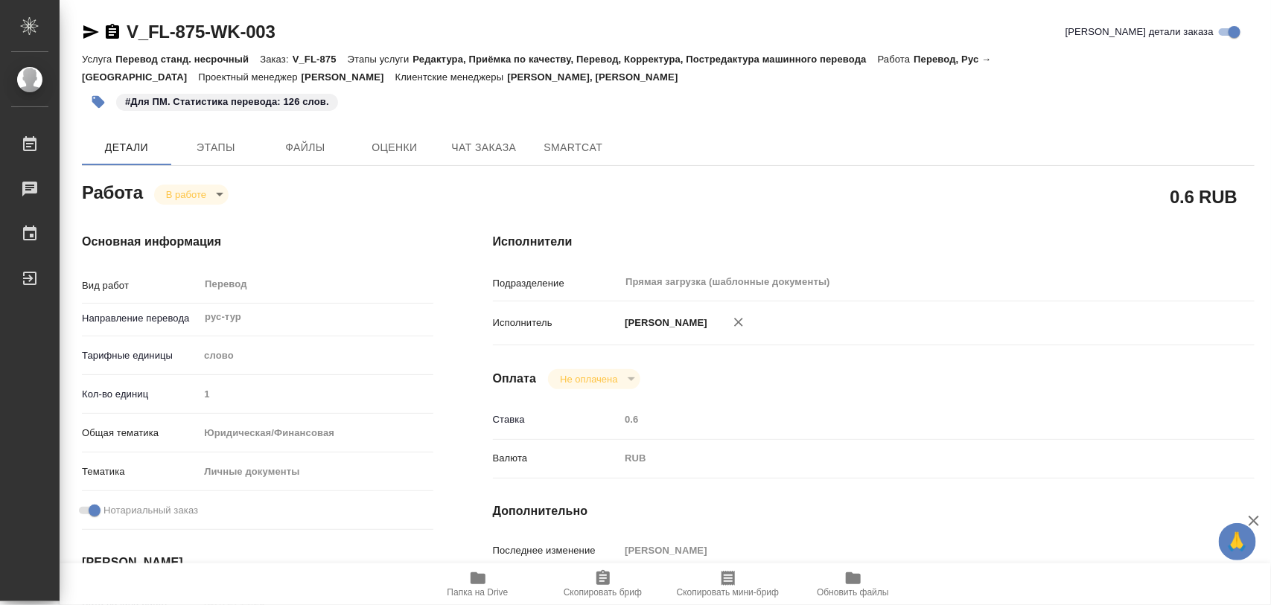
type textarea "x"
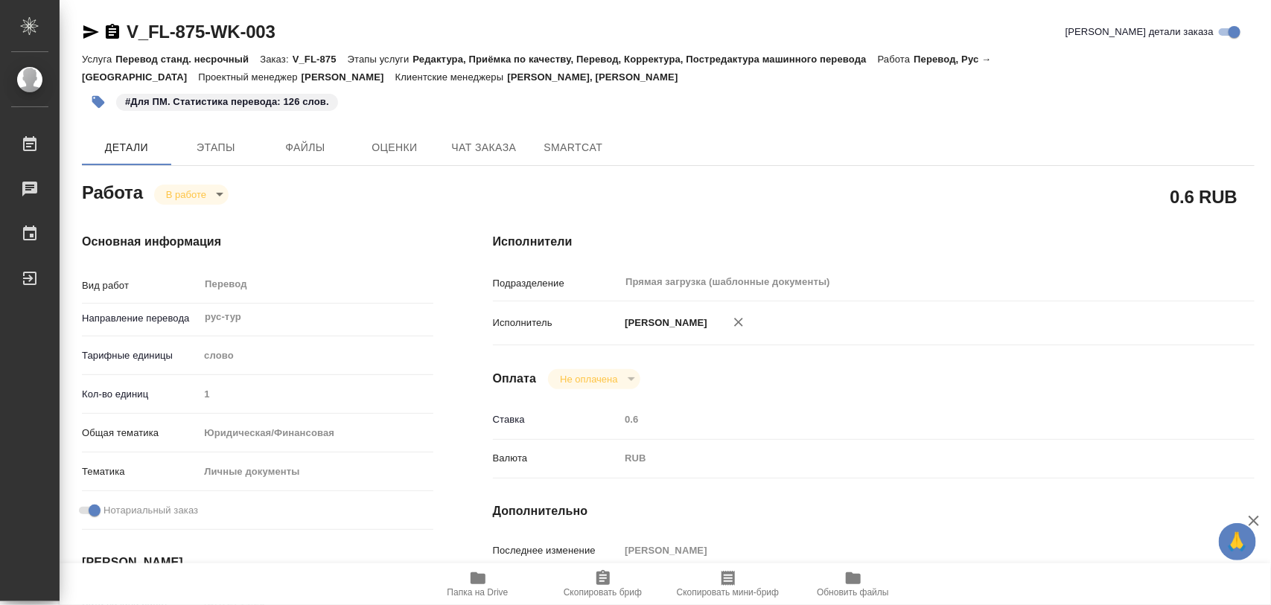
type textarea "x"
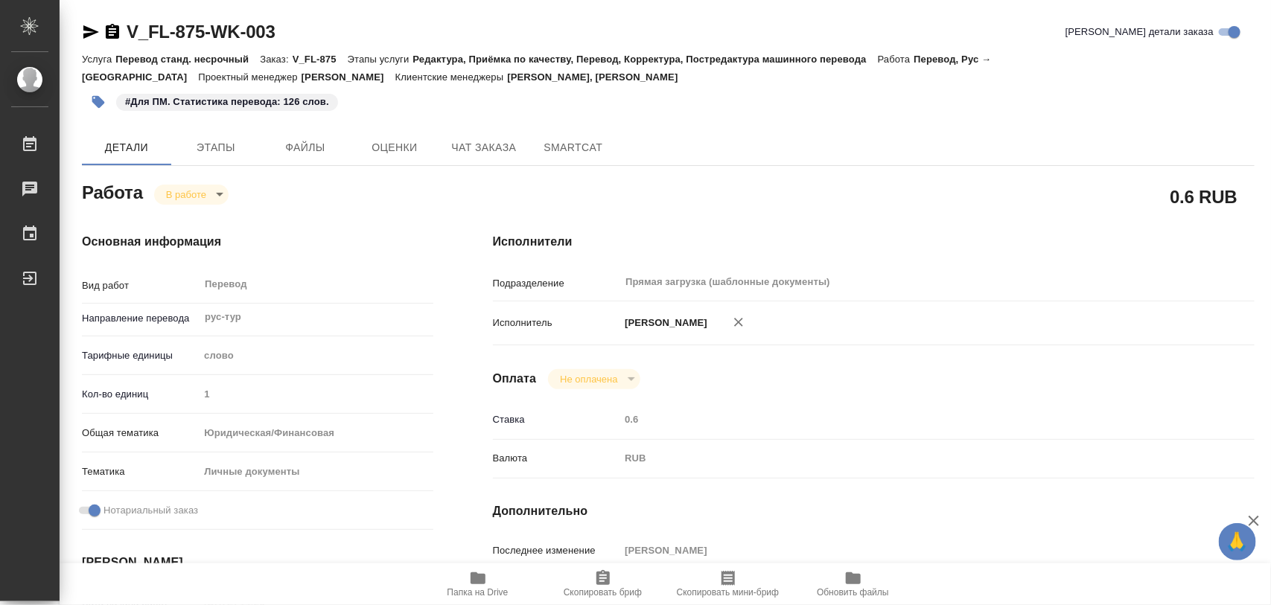
type textarea "x"
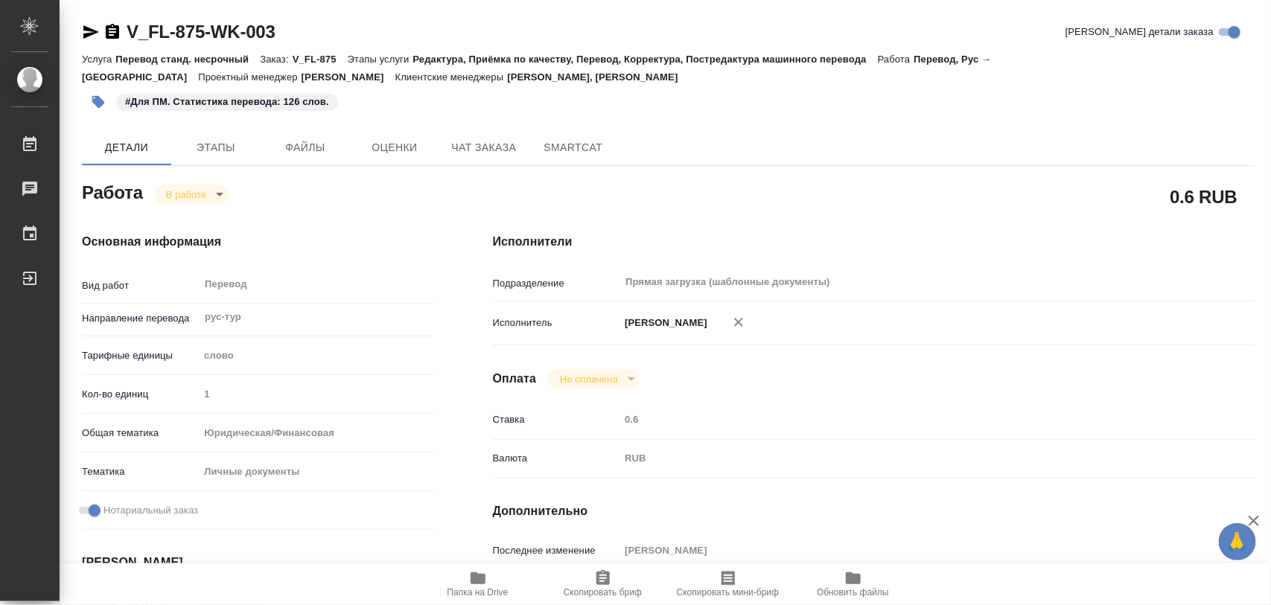
type textarea "x"
click at [220, 153] on span "Этапы" at bounding box center [215, 147] width 71 height 19
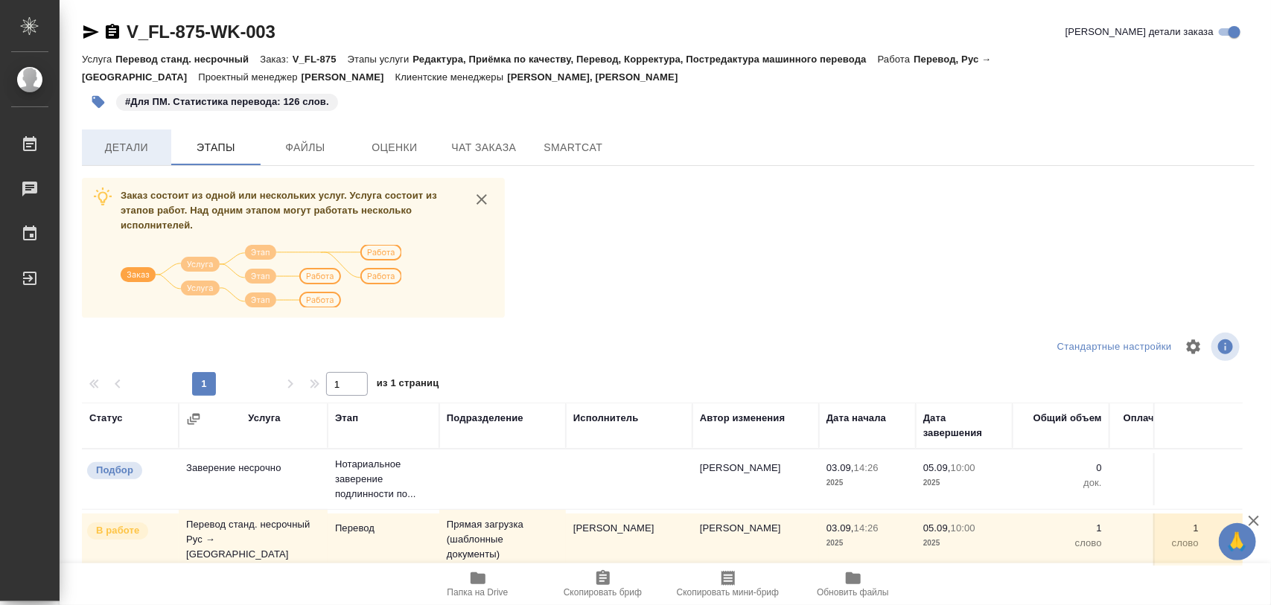
click at [121, 149] on span "Детали" at bounding box center [126, 147] width 71 height 19
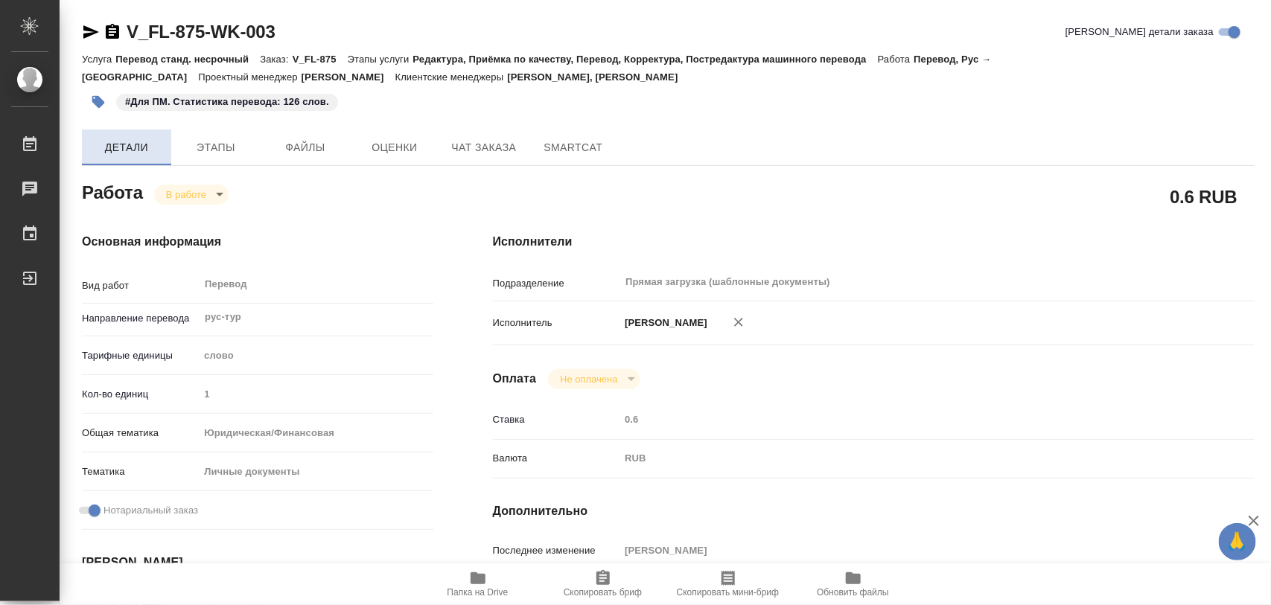
type textarea "x"
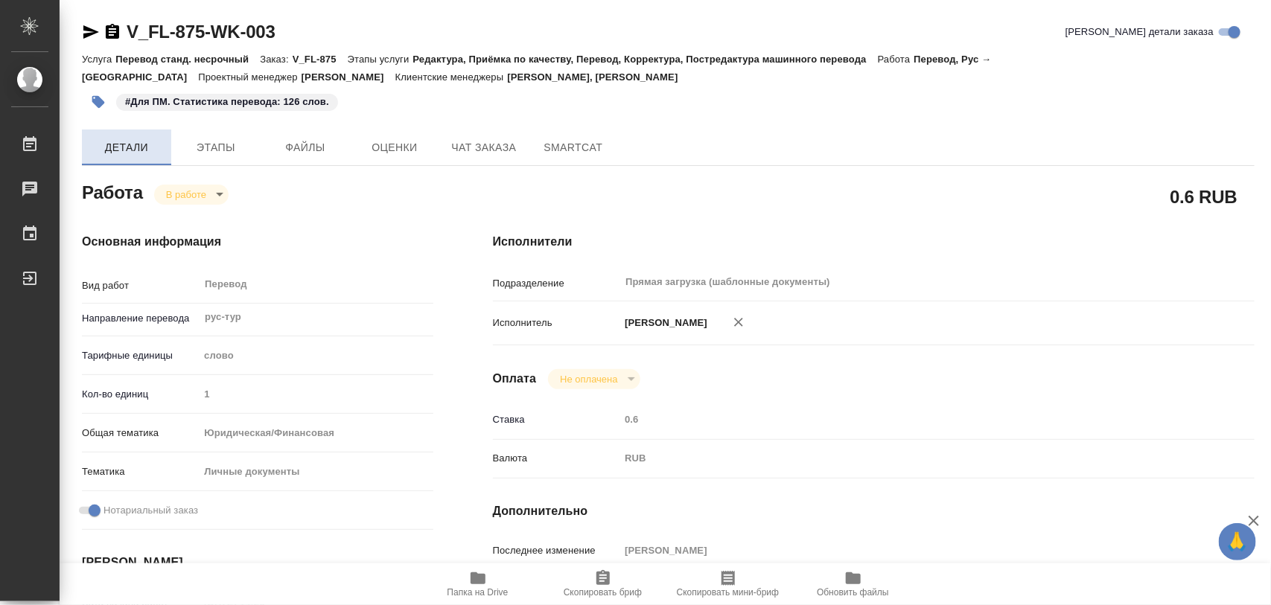
type textarea "x"
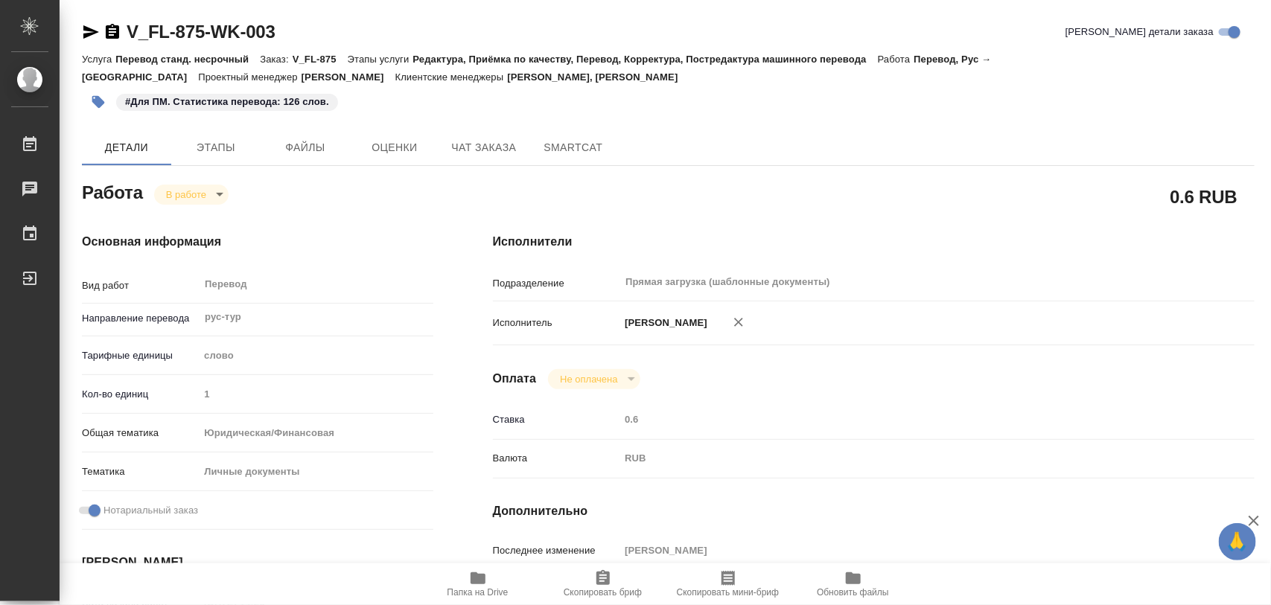
type textarea "x"
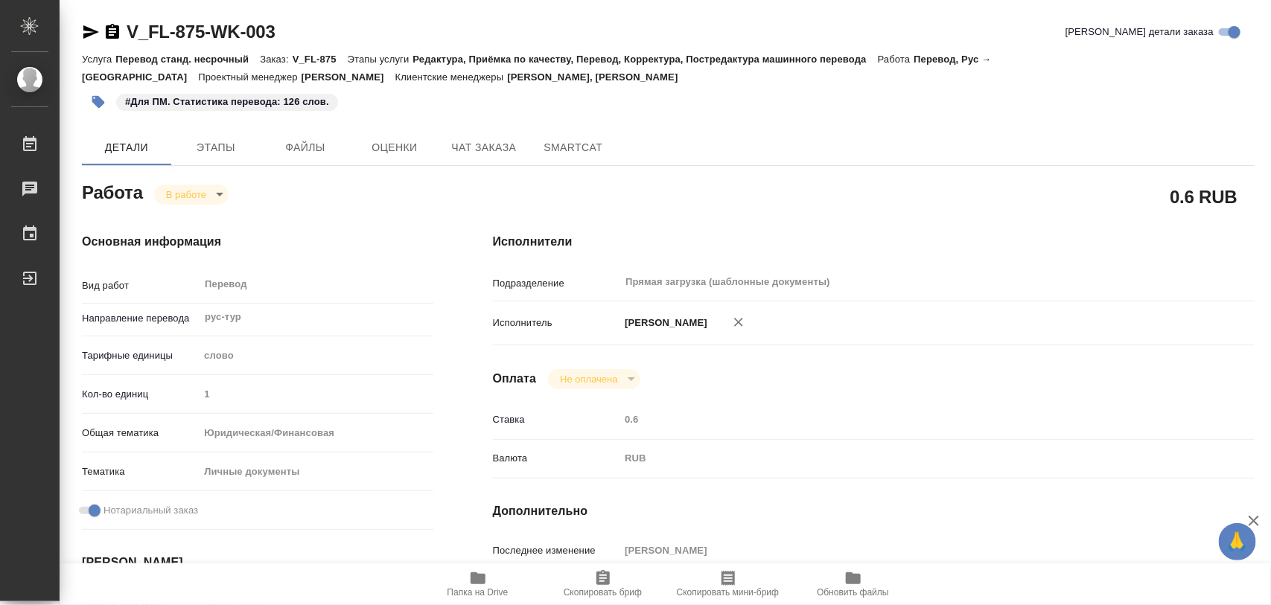
click at [100, 101] on icon "button" at bounding box center [98, 102] width 13 height 13
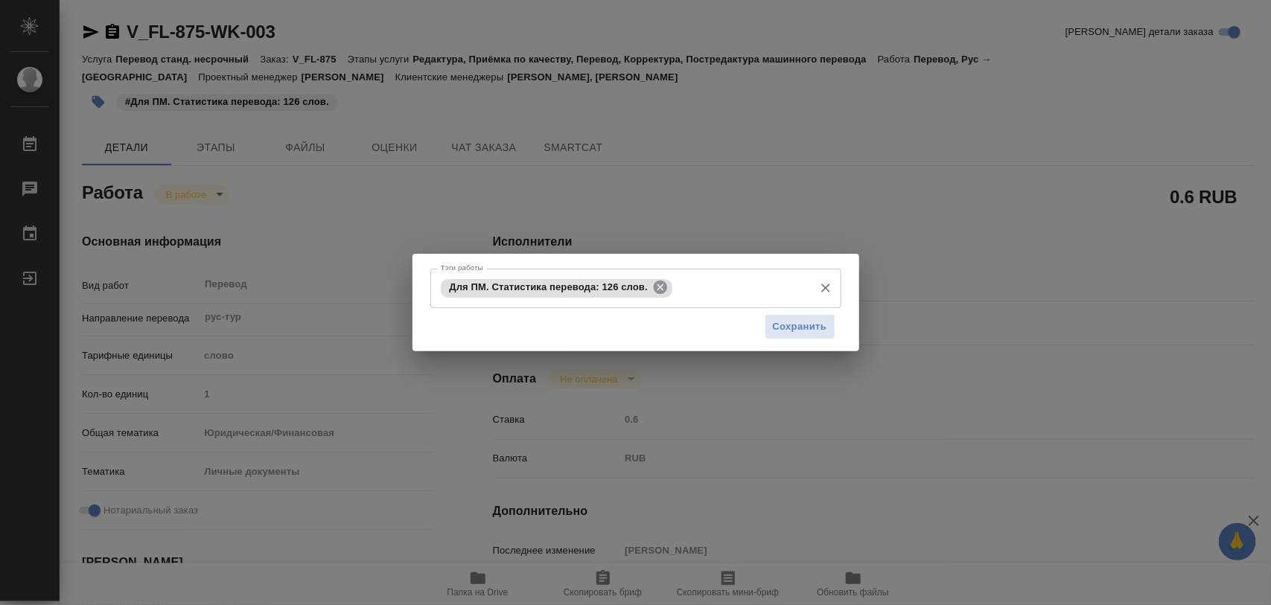
click at [666, 289] on icon at bounding box center [660, 287] width 13 height 13
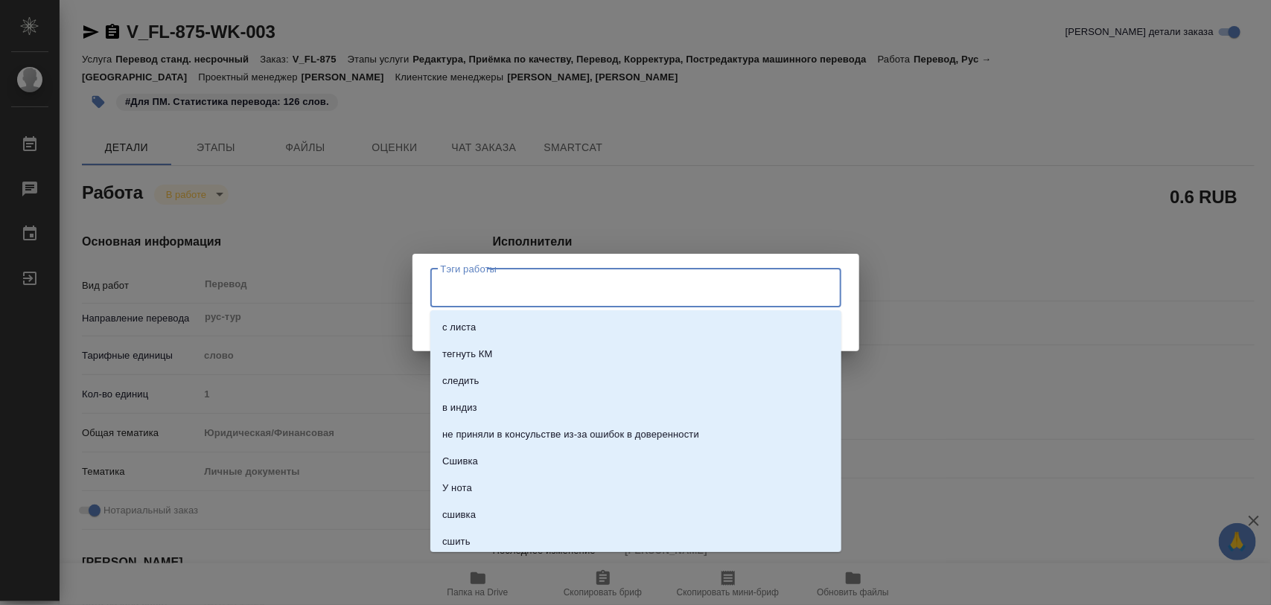
click at [671, 284] on input "Тэги работы" at bounding box center [621, 287] width 369 height 25
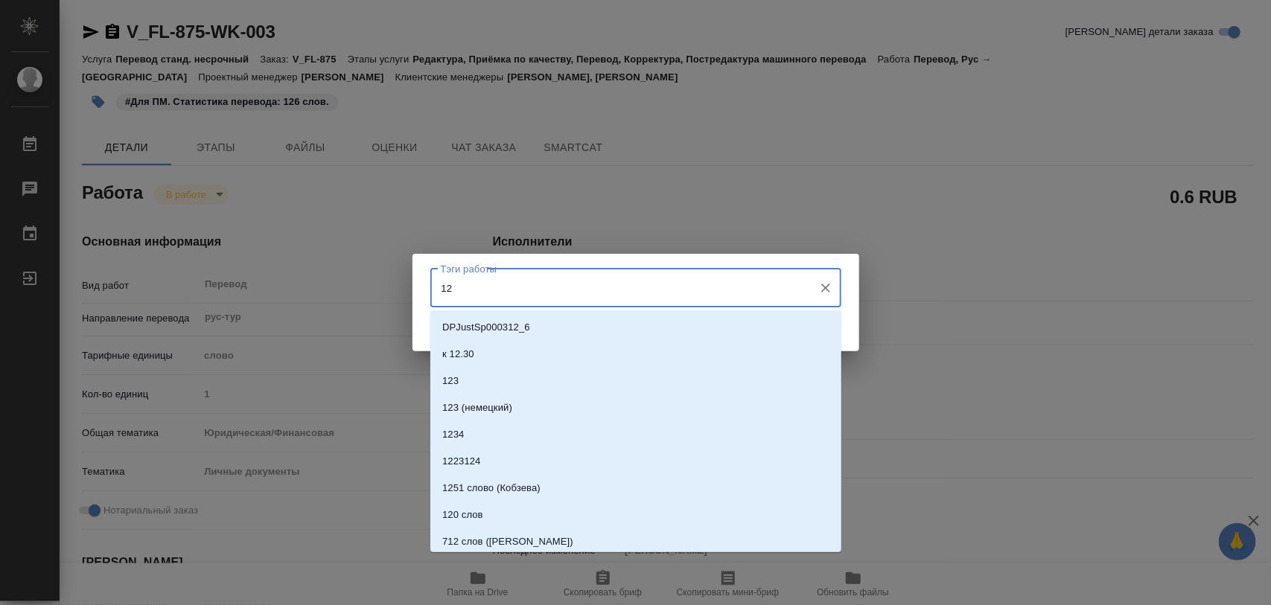
type input "1"
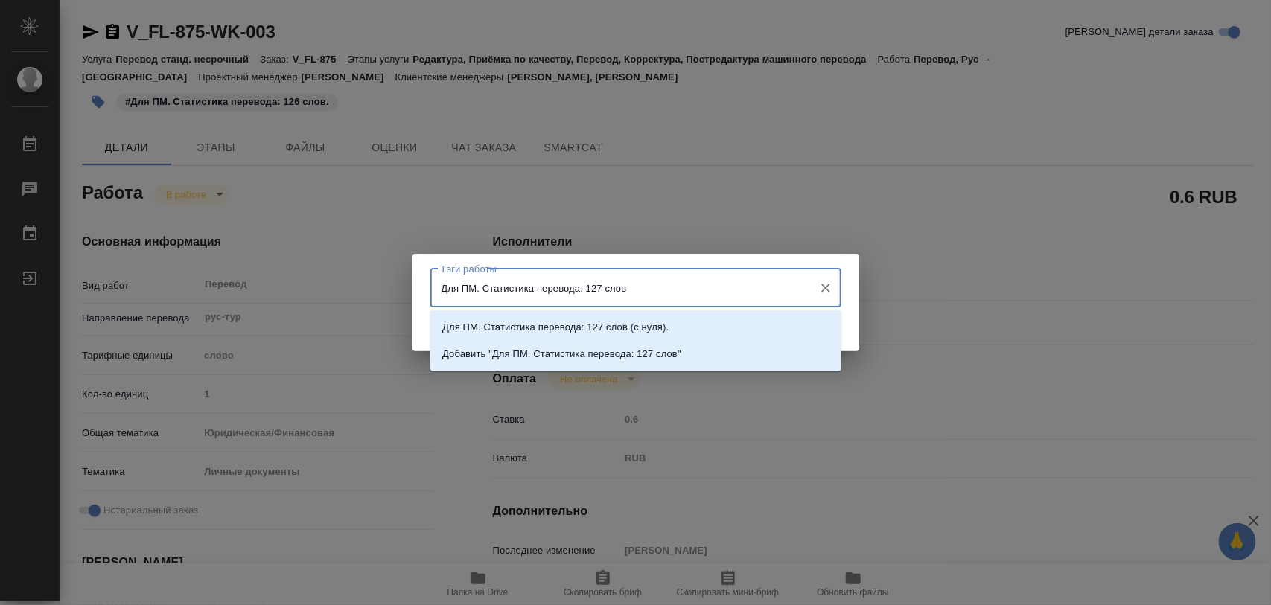
type input "Для ПМ. Статистика перевода: 127 слов."
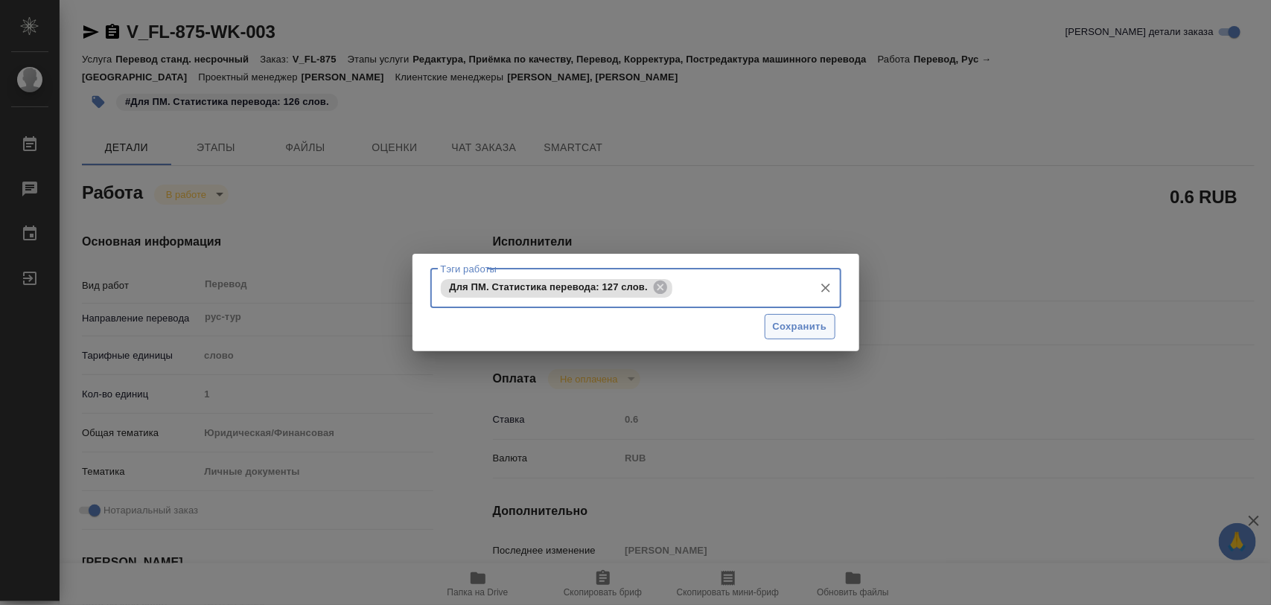
click at [820, 325] on span "Сохранить" at bounding box center [800, 327] width 54 height 17
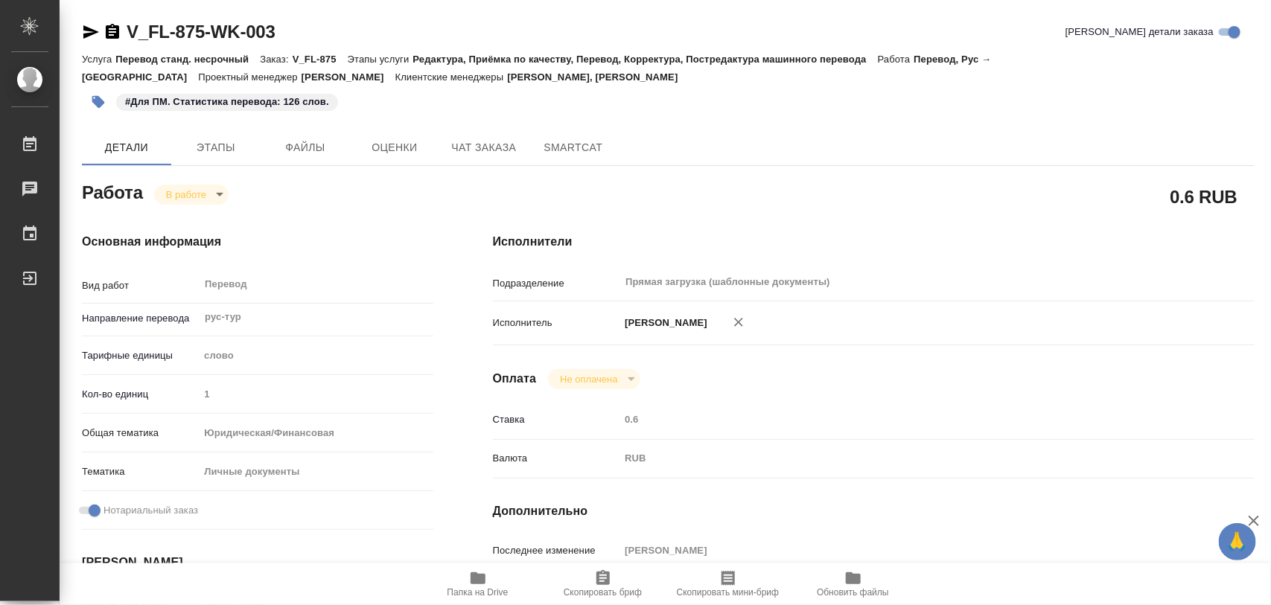
type input "inProgress"
type textarea "Перевод"
type textarea "x"
type input "рус-тур"
type input "5a8b1489cc6b4906c91bfd90"
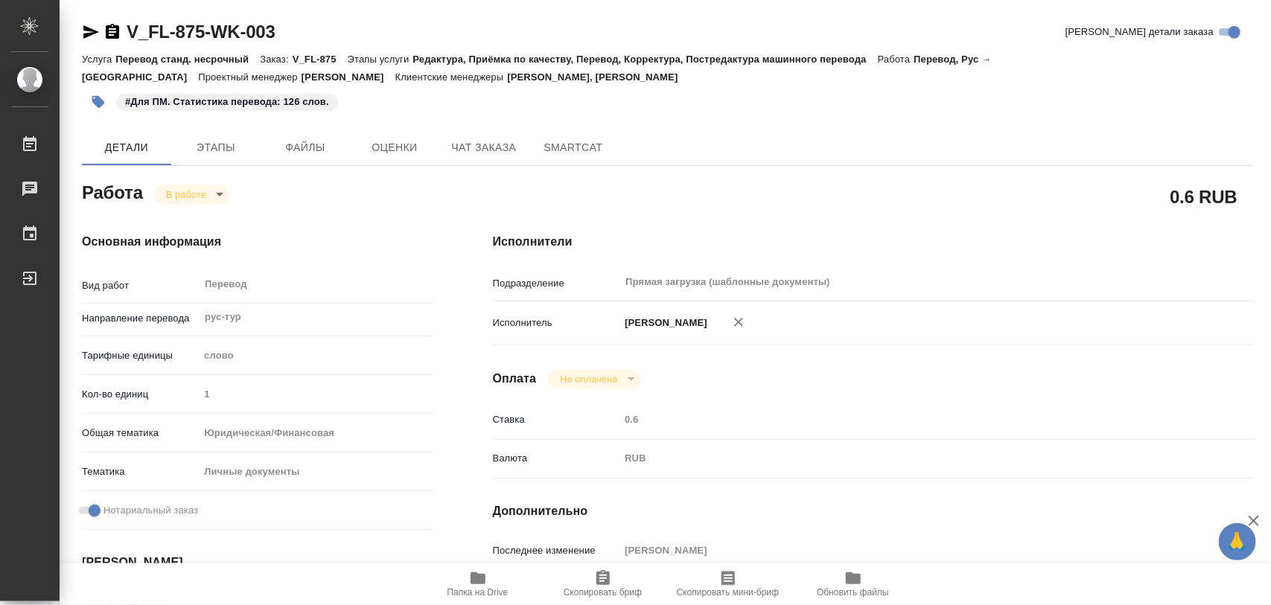
type input "1"
type input "yr-fn"
type input "5a8b8b956a9677013d343cfe"
checkbox input "true"
type input "03.09.2025 14:26"
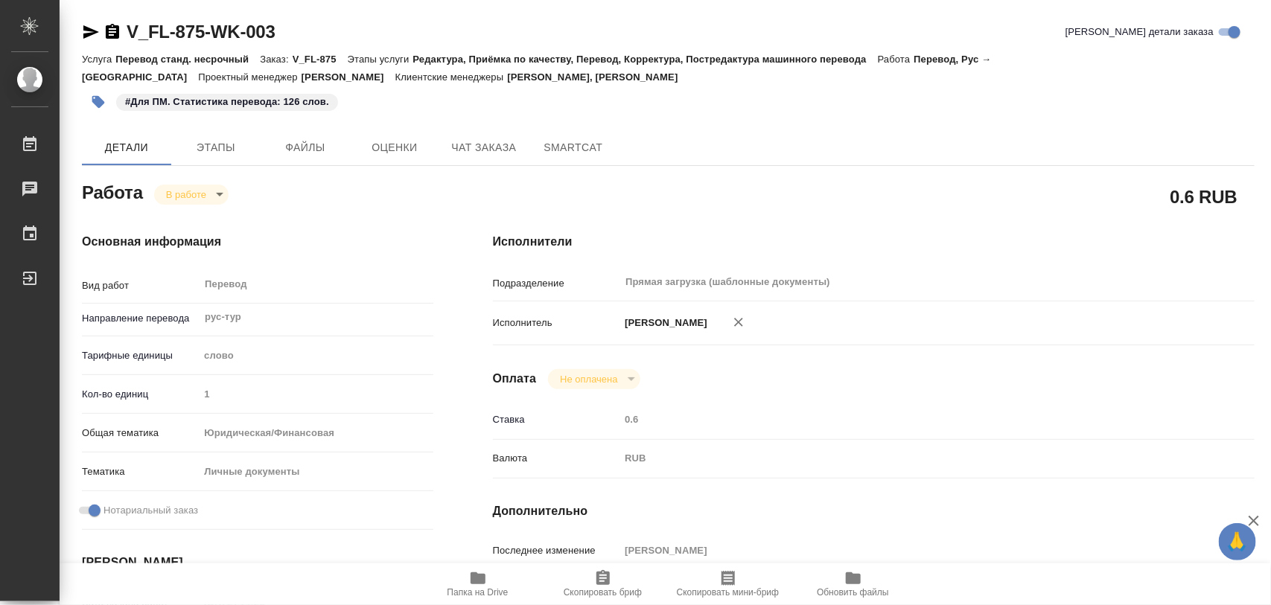
type input "04.09.2025 12:26"
type input "05.09.2025 10:00"
type input "Прямая загрузка (шаблонные документы)"
type input "notPayed"
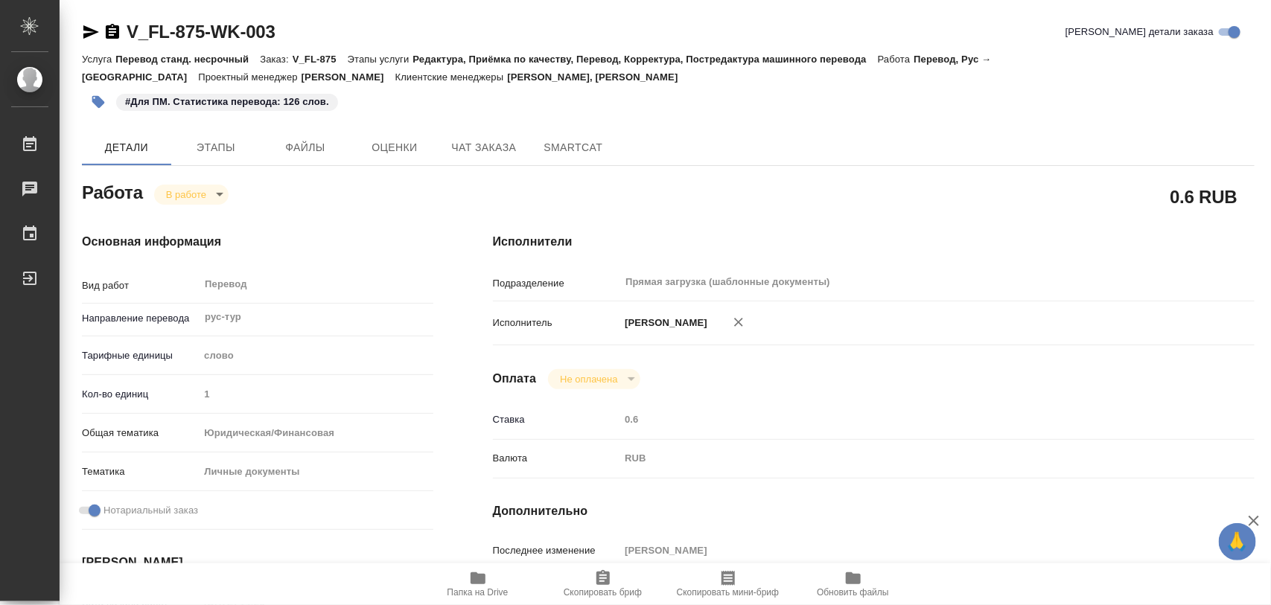
type input "0.6"
type input "RUB"
type input "[PERSON_NAME]"
type textarea "x"
type textarea "/Clients/FL_V/Orders/V_FL-875/Translated/V_FL-875-WK-003"
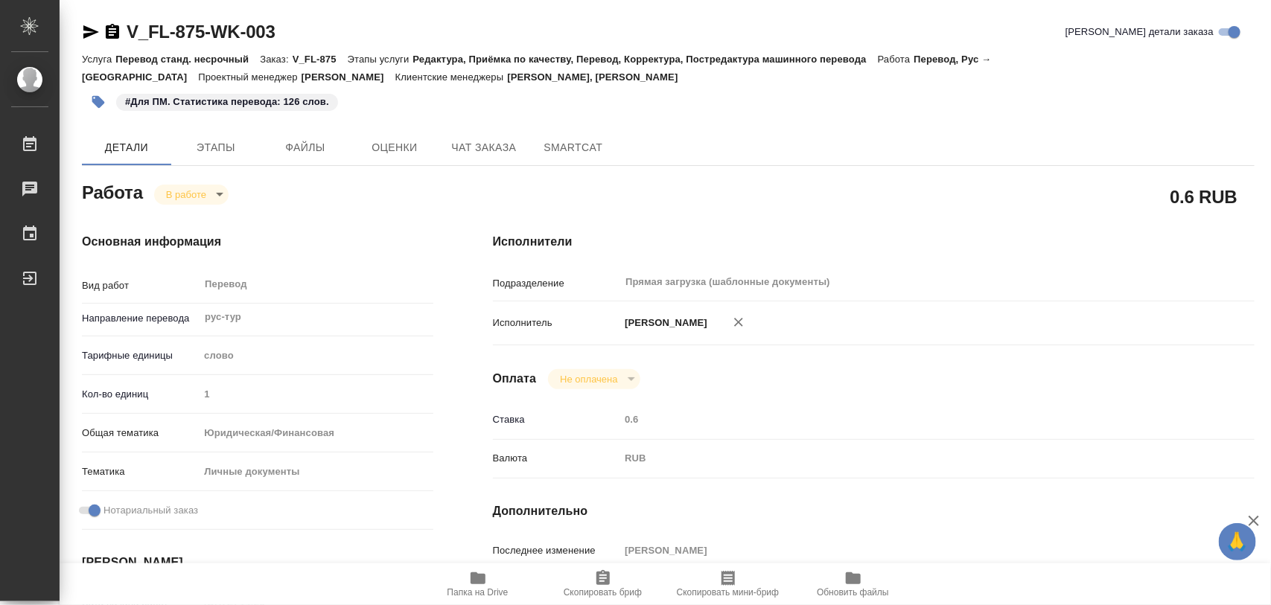
type textarea "x"
type input "V_FL-875"
type input "Перевод станд. несрочный"
type input "Редактура, Приёмка по качеству, Перевод, Корректура, Постредактура машинного пе…"
type input "Богомолова Анастасия, Касымов Тимур"
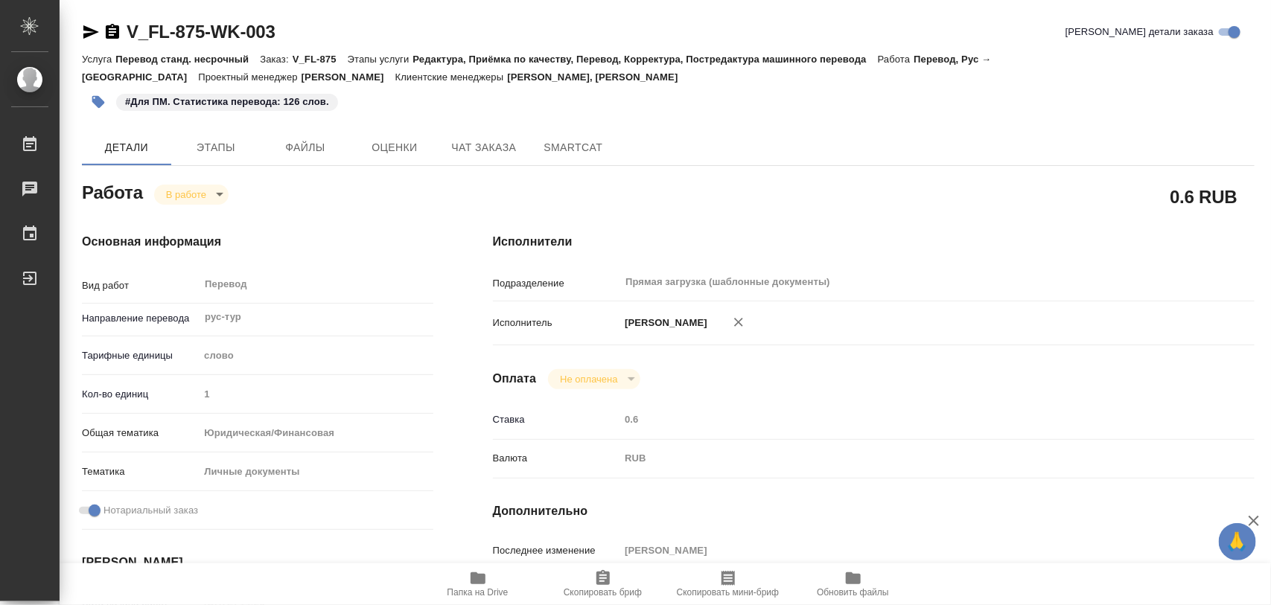
type input "/Clients/FL_V/Orders/V_FL-875"
type textarea "загран прикрепила в реф"
type textarea "x"
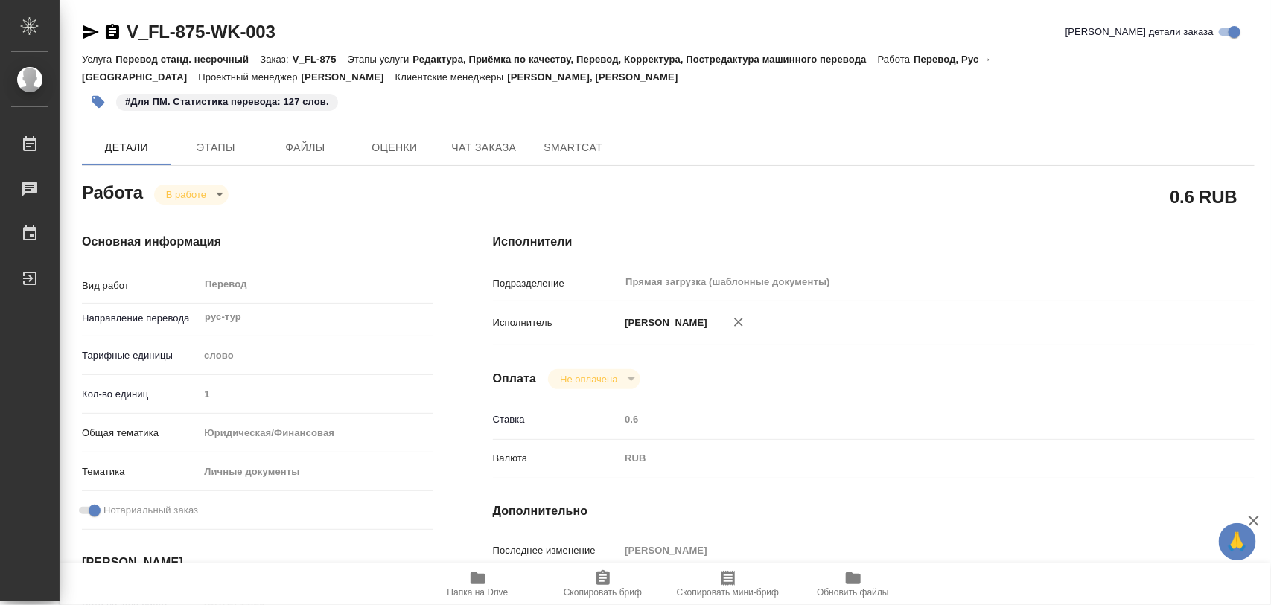
type textarea "x"
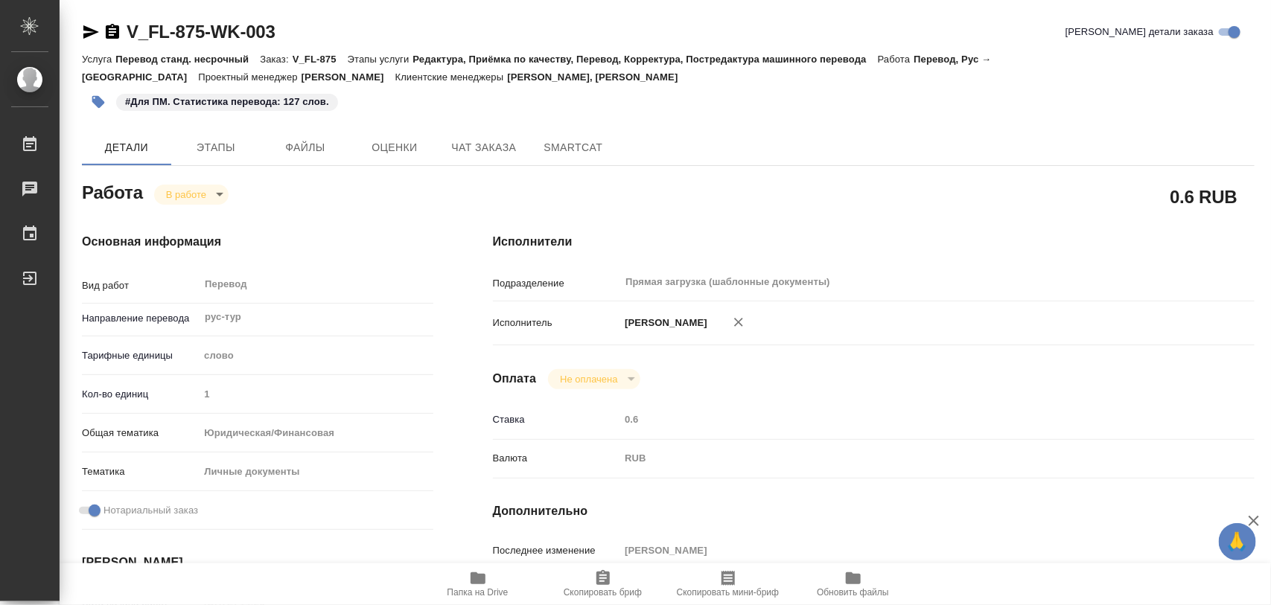
type textarea "x"
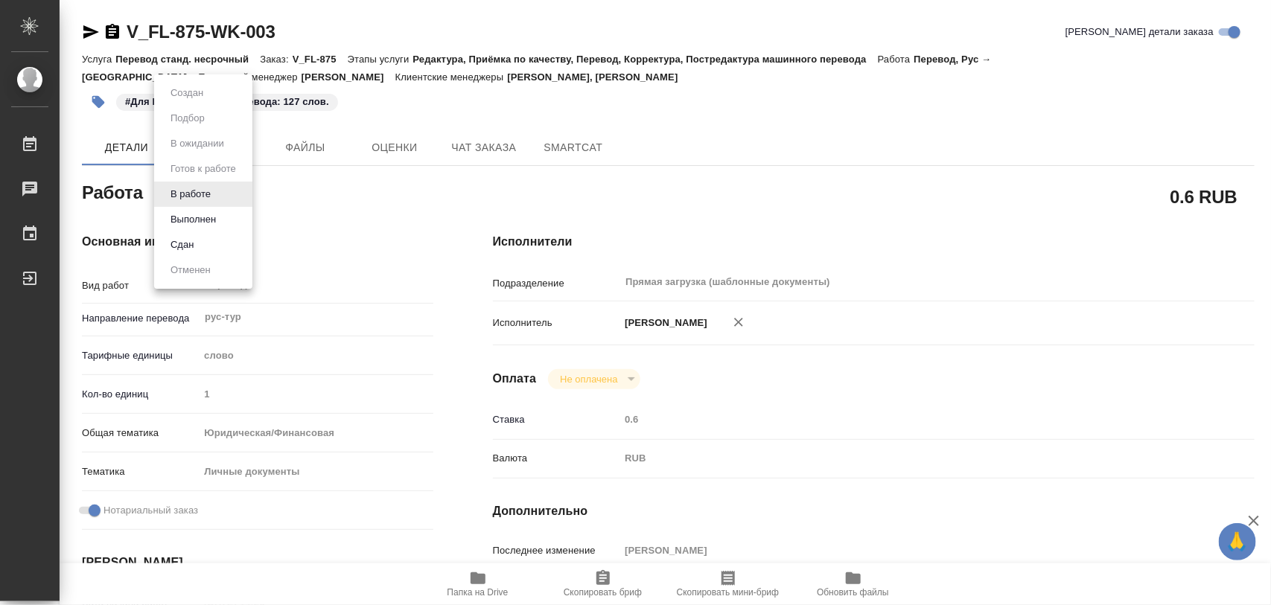
click at [217, 198] on body "🙏 .cls-1 fill:#fff; AWATERA Iglakov Maksim Работы 0 Чаты График Выйти V_FL-875-…" at bounding box center [635, 302] width 1271 height 605
click at [207, 223] on button "Выполнен" at bounding box center [193, 219] width 54 height 16
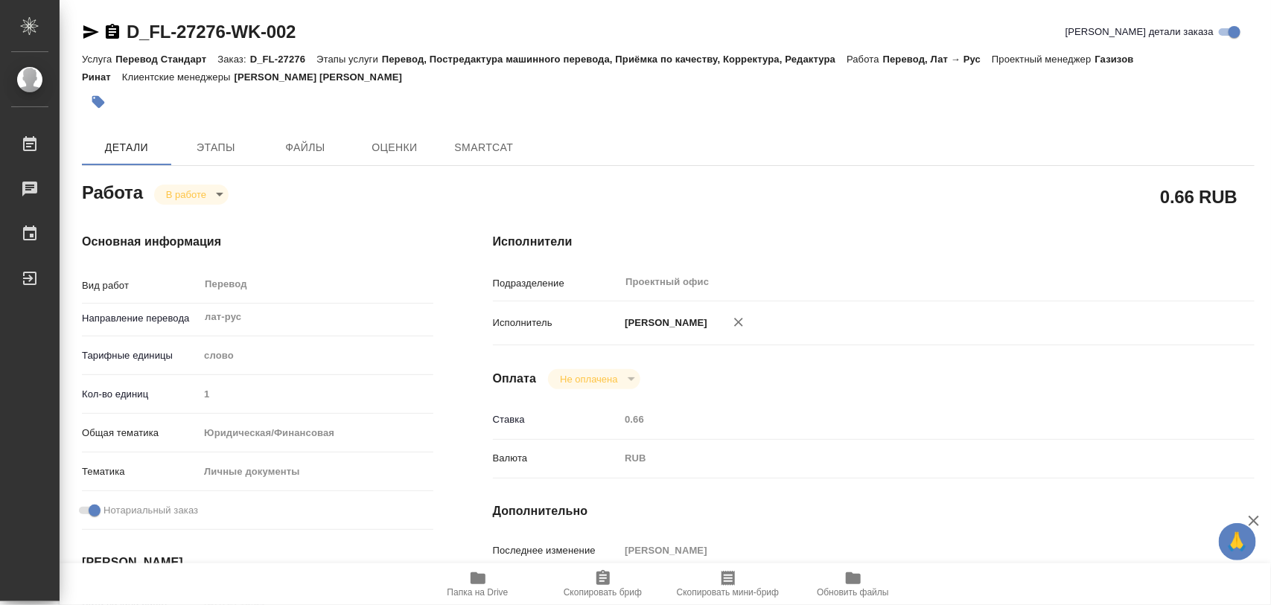
type textarea "x"
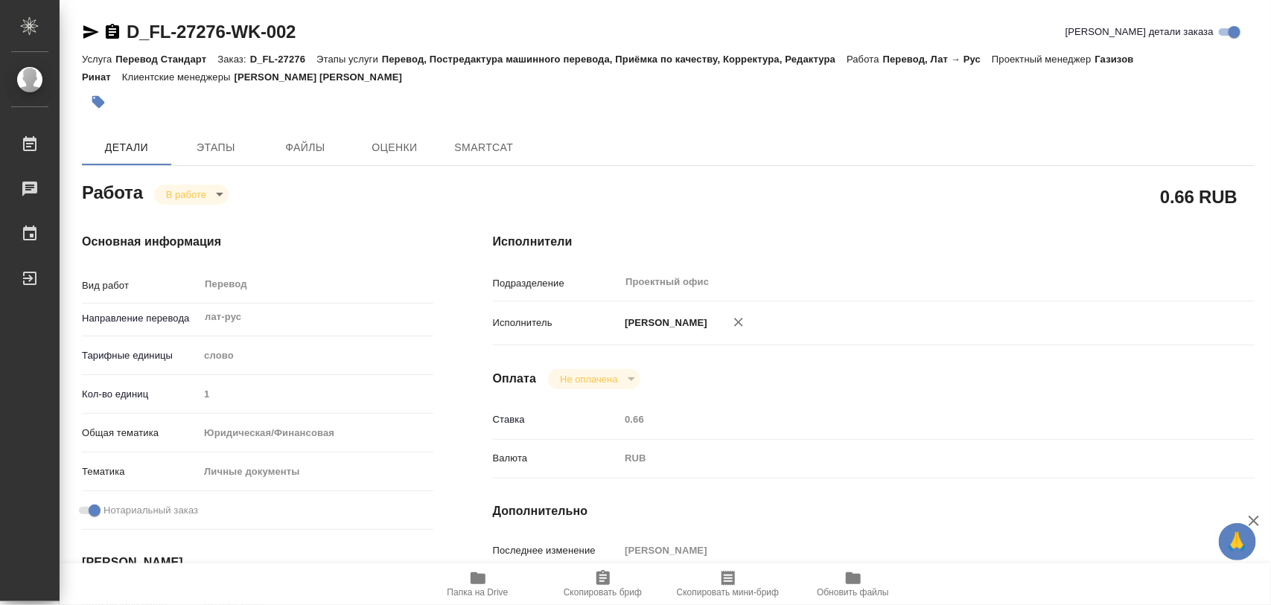
type textarea "x"
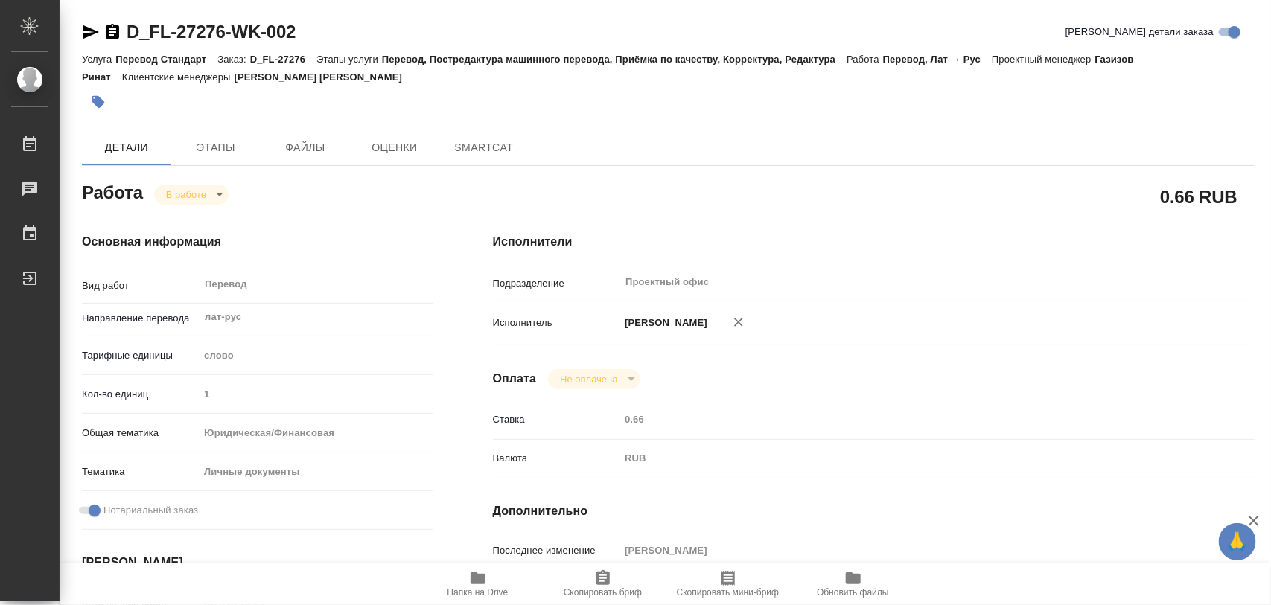
type textarea "x"
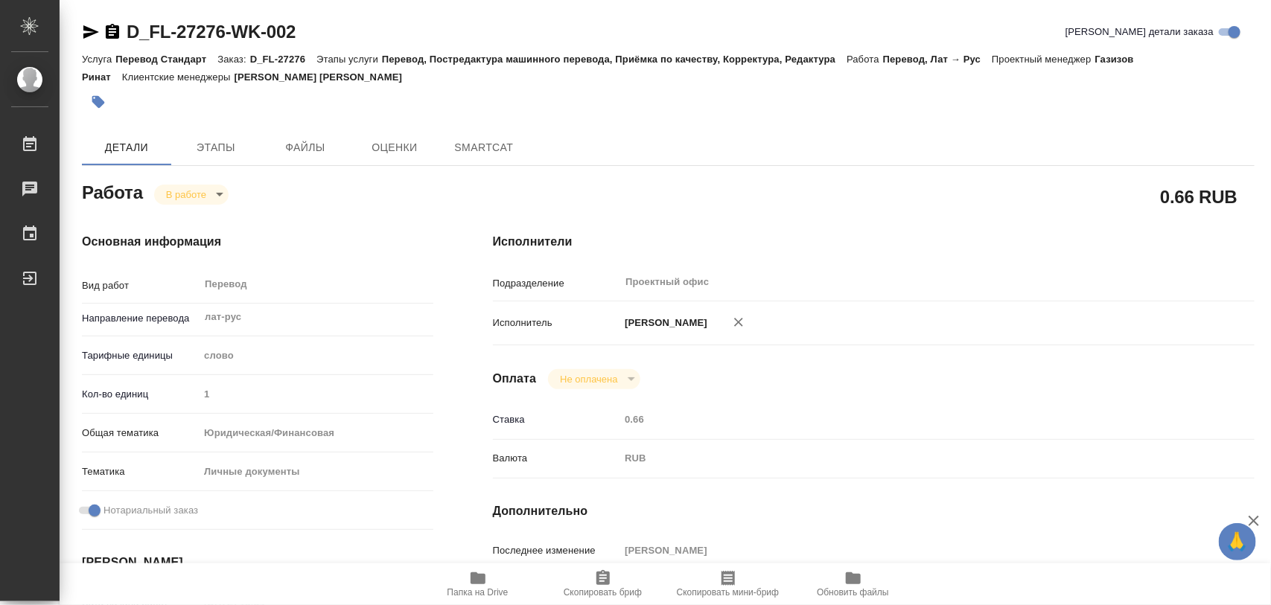
type textarea "x"
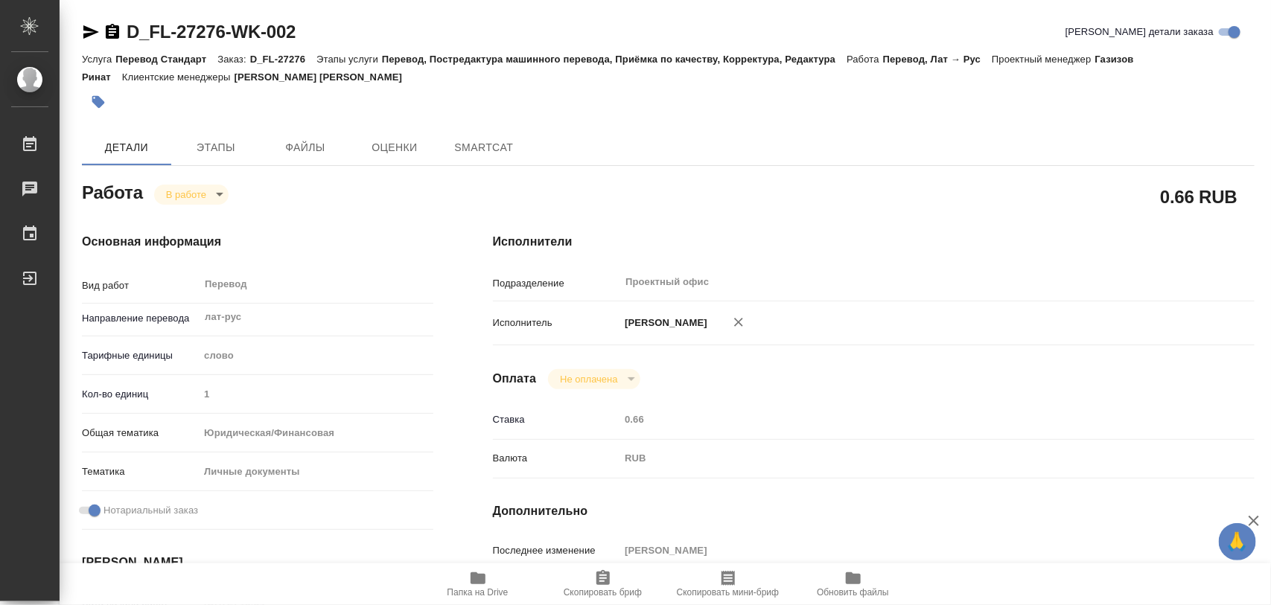
scroll to position [279, 0]
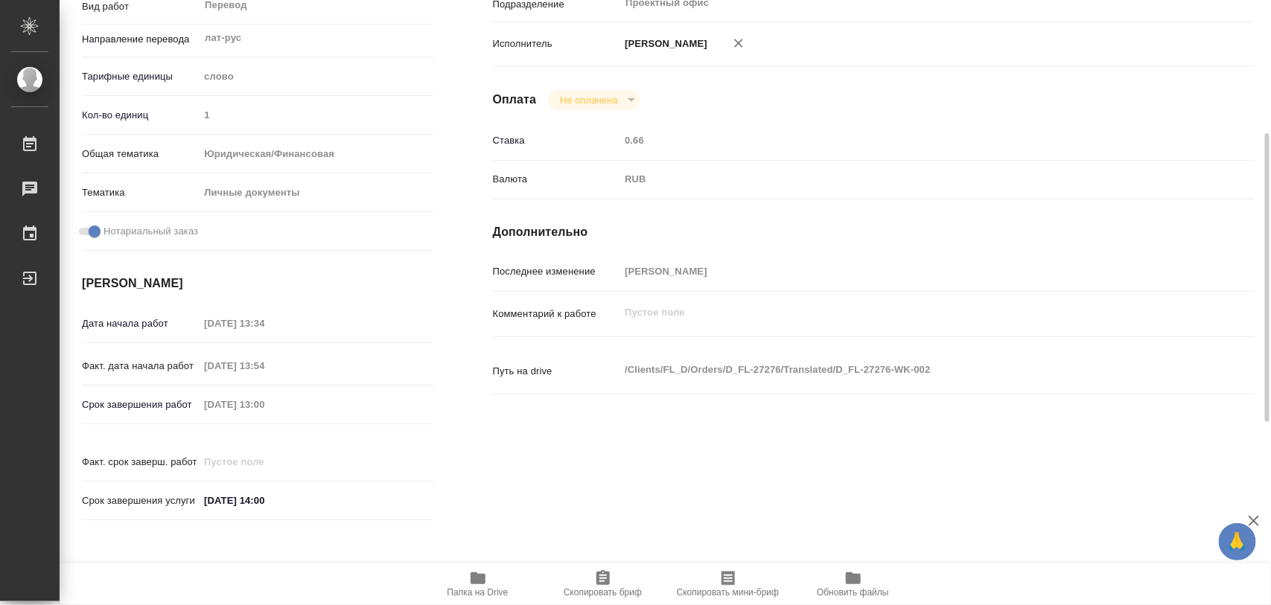
type textarea "x"
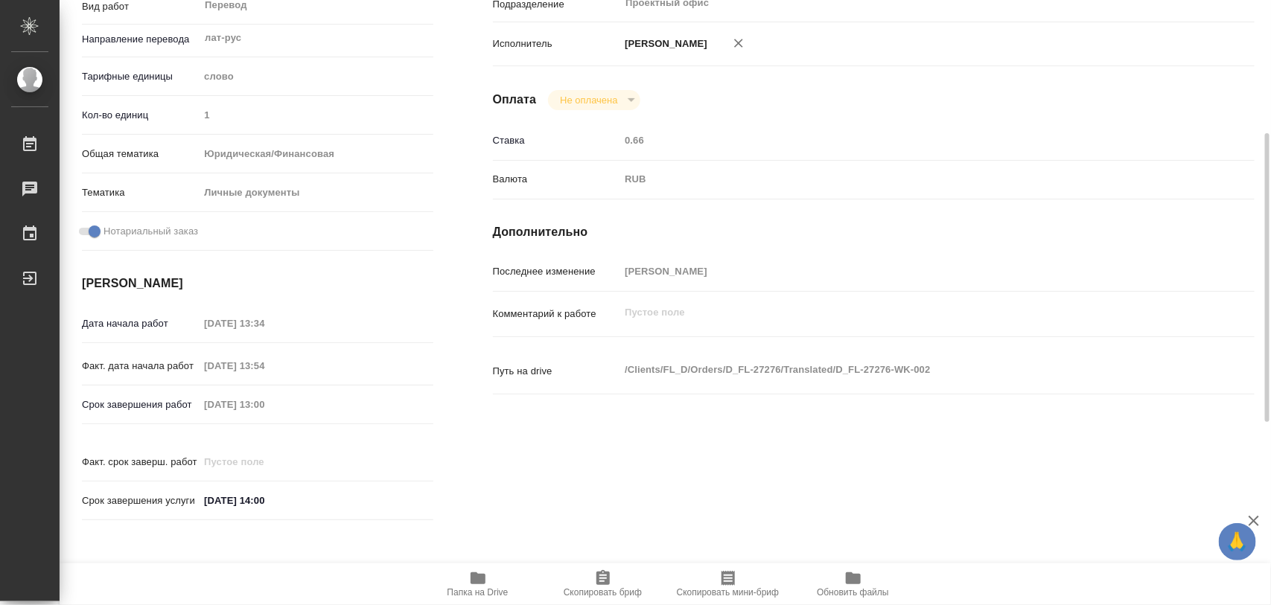
type textarea "x"
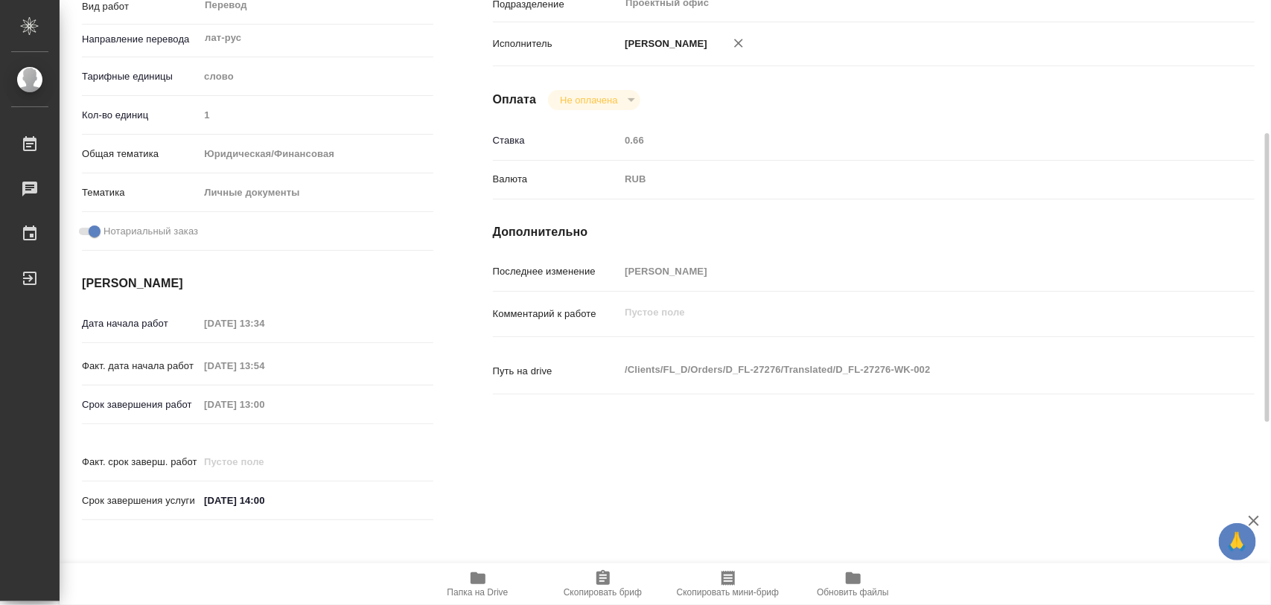
type textarea "x"
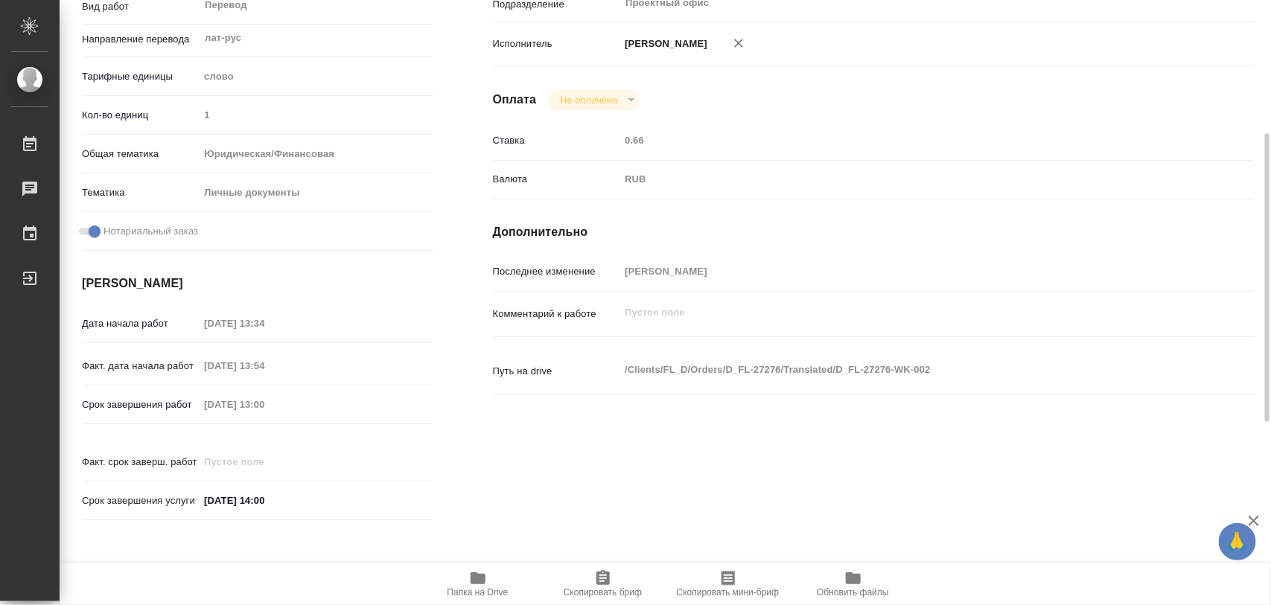
click at [485, 581] on icon "button" at bounding box center [478, 578] width 18 height 18
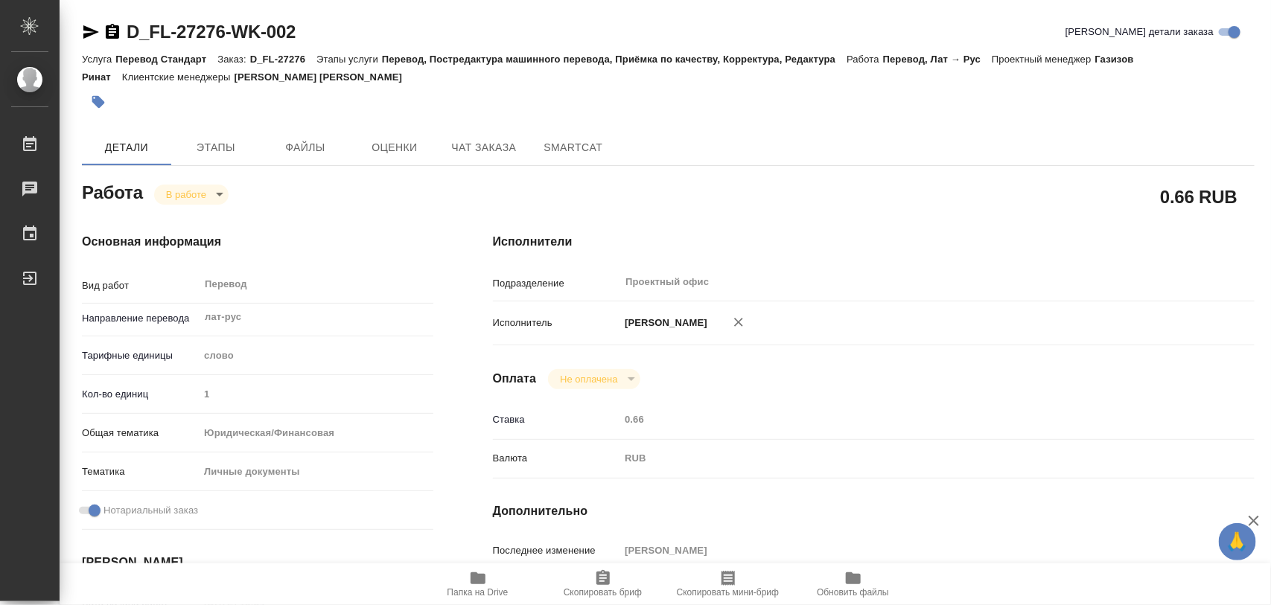
scroll to position [279, 0]
